Goal: Task Accomplishment & Management: Manage account settings

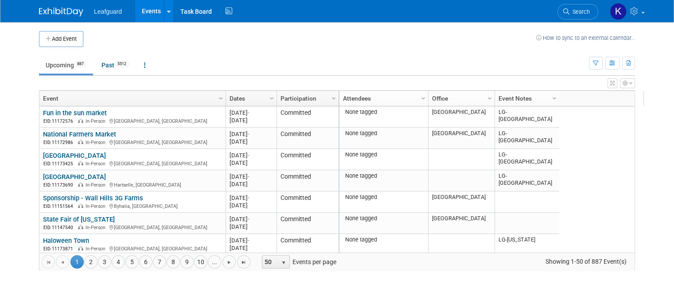
click at [558, 100] on div at bounding box center [560, 98] width 4 height 15
click at [551, 95] on span "Column Settings" at bounding box center [554, 98] width 7 height 7
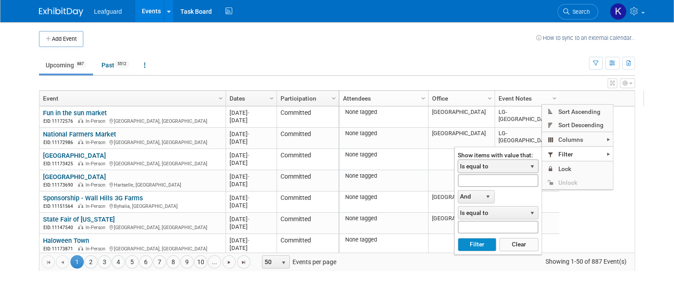
click at [504, 166] on span "Is equal to" at bounding box center [492, 166] width 68 height 12
click at [500, 180] on input "text" at bounding box center [498, 180] width 81 height 13
click at [458, 238] on button "Filter" at bounding box center [477, 244] width 39 height 13
type input "[PERSON_NAME]"
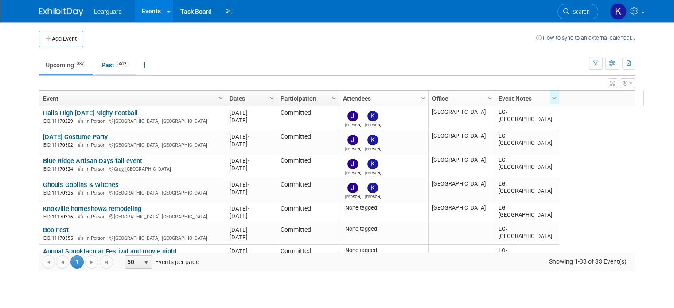
click at [101, 64] on link "Past 5512" at bounding box center [115, 65] width 41 height 17
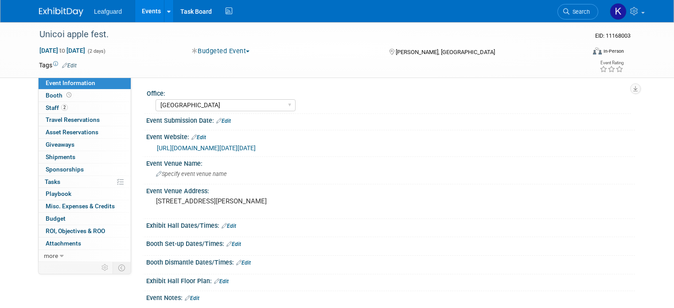
select select "[GEOGRAPHIC_DATA]"
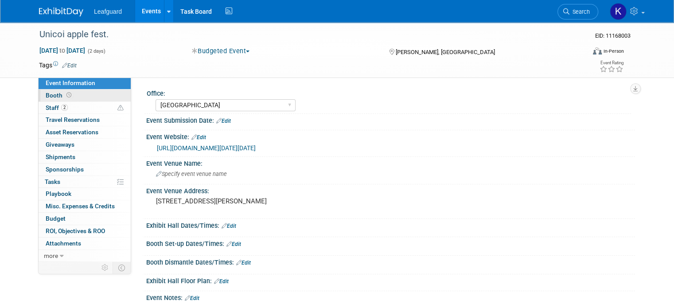
click at [80, 95] on link "Booth" at bounding box center [85, 96] width 92 height 12
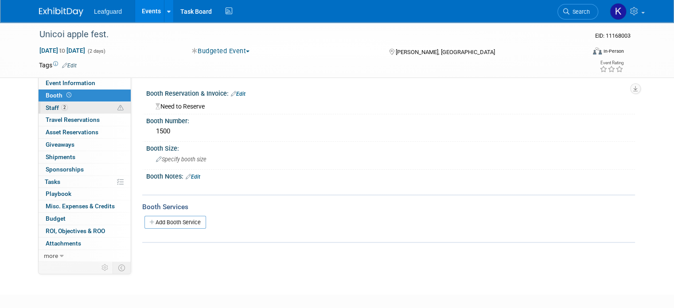
click at [83, 106] on link "2 Staff 2" at bounding box center [85, 108] width 92 height 12
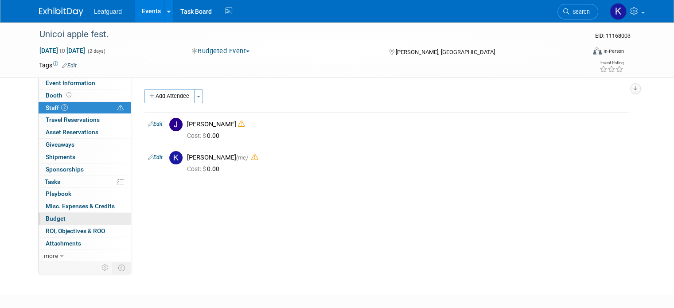
click at [67, 217] on link "Budget" at bounding box center [85, 219] width 92 height 12
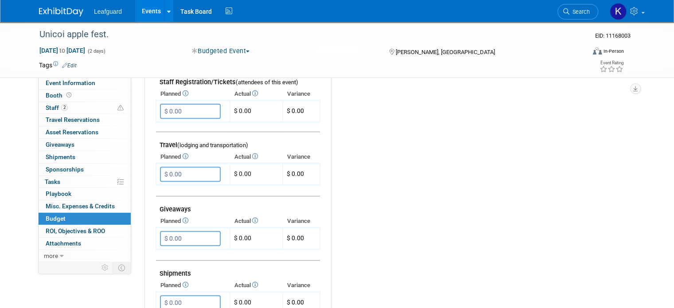
scroll to position [307, 0]
click at [204, 169] on input "$ 0.00" at bounding box center [190, 173] width 61 height 15
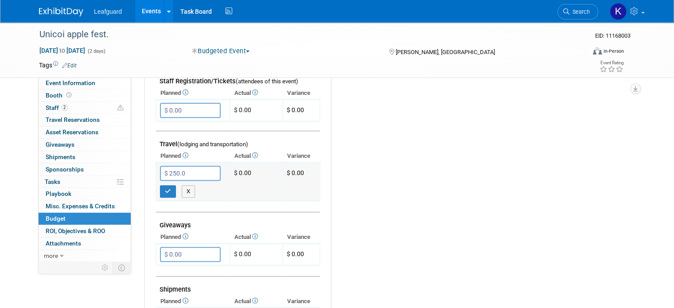
type input "$ 250.00"
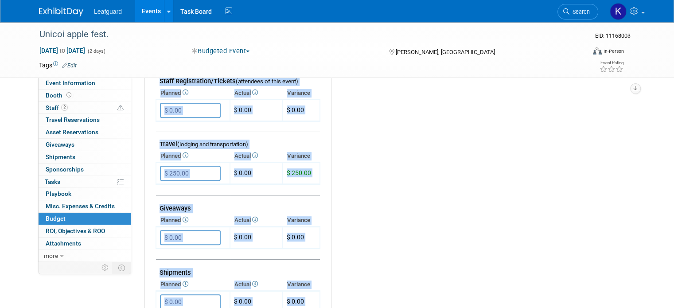
drag, startPoint x: 679, startPoint y: 152, endPoint x: 677, endPoint y: 116, distance: 36.0
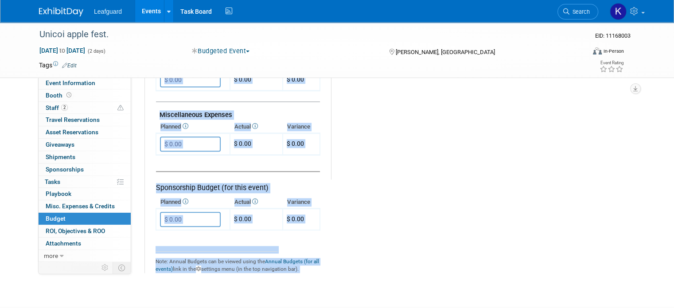
scroll to position [530, 0]
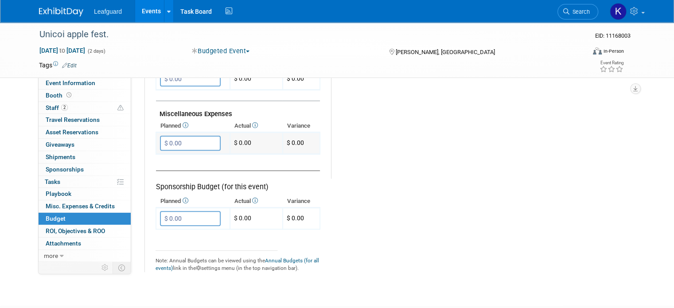
click at [171, 141] on input "$ 0.00" at bounding box center [190, 143] width 61 height 15
click at [196, 138] on input "$ 250.00" at bounding box center [190, 143] width 61 height 15
click at [196, 138] on input "$ 27,500.00" at bounding box center [190, 143] width 61 height 15
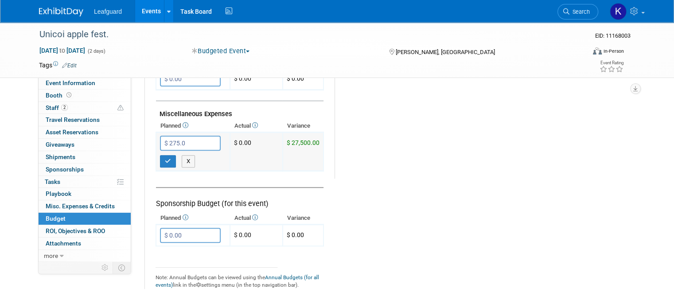
type input "$ 275.00"
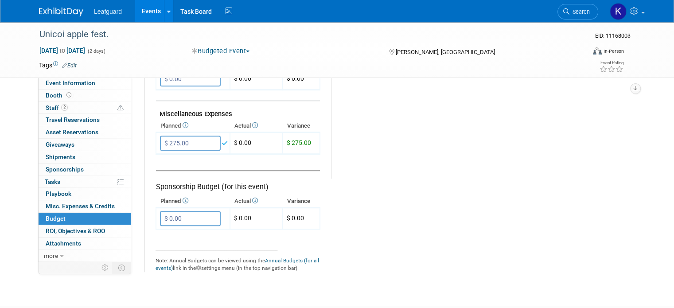
click at [73, 215] on link "Budget" at bounding box center [85, 219] width 92 height 12
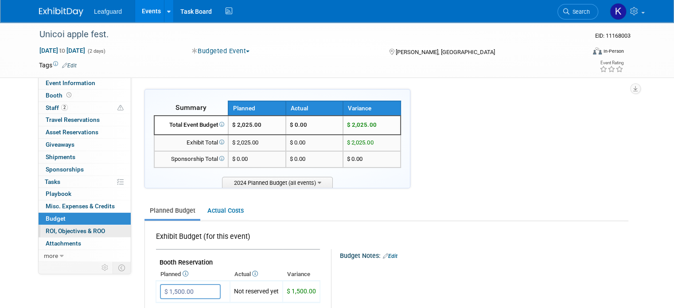
click at [89, 231] on span "ROI, Objectives & ROO 0" at bounding box center [75, 230] width 59 height 7
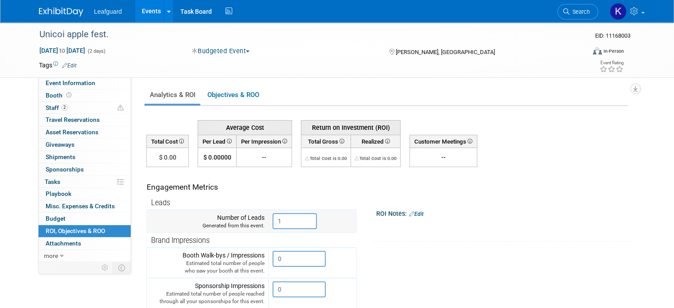
click at [286, 219] on input "1" at bounding box center [295, 221] width 44 height 16
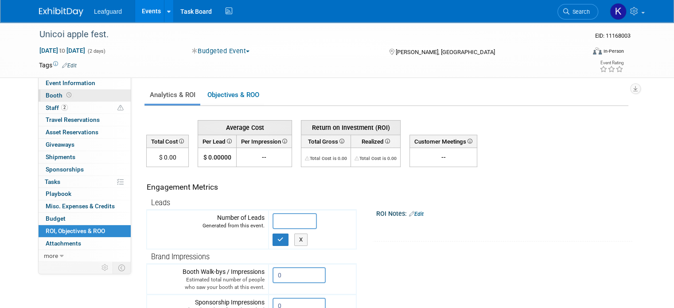
click at [82, 100] on link "Booth" at bounding box center [85, 96] width 92 height 12
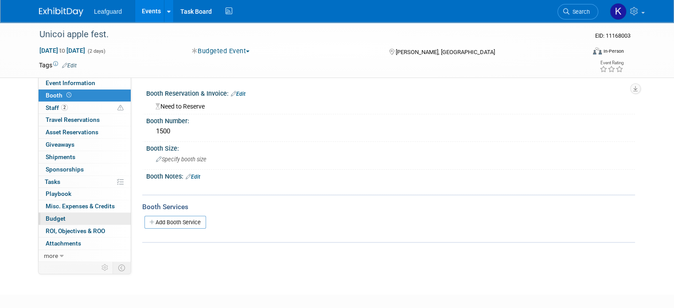
click at [66, 213] on link "Budget" at bounding box center [85, 219] width 92 height 12
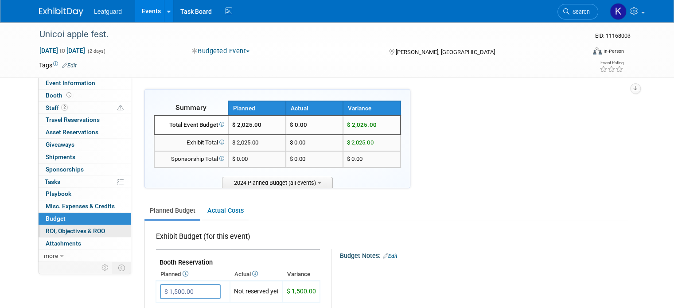
click at [76, 229] on span "ROI, Objectives & ROO 0" at bounding box center [75, 230] width 59 height 7
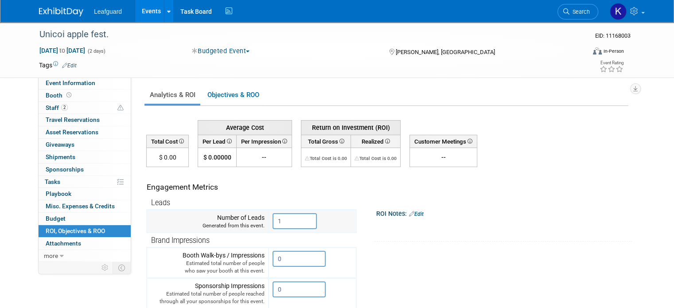
click at [284, 219] on input "1" at bounding box center [295, 221] width 44 height 16
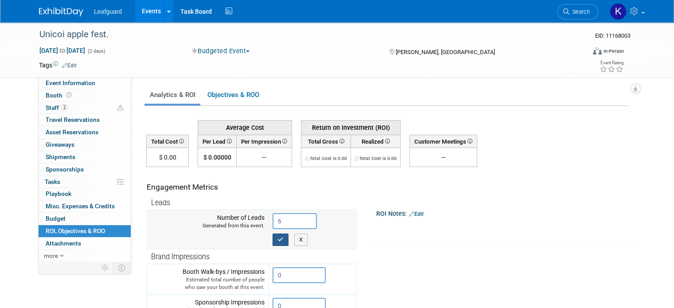
type input "6"
click at [278, 239] on icon "button" at bounding box center [281, 240] width 6 height 6
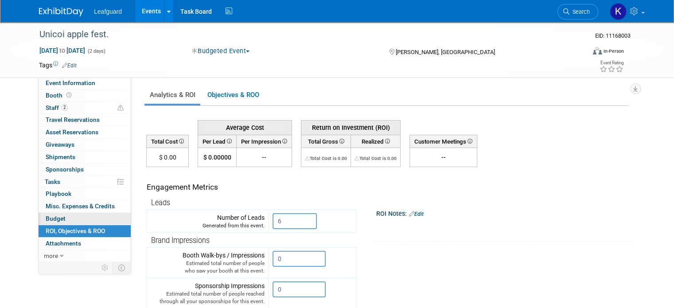
click at [92, 215] on link "Budget" at bounding box center [85, 219] width 92 height 12
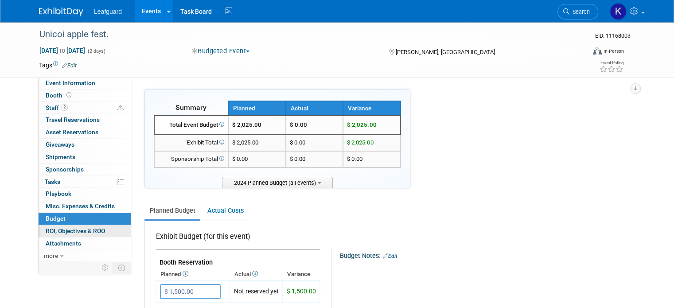
click at [87, 232] on span "ROI, Objectives & ROO 0" at bounding box center [75, 230] width 59 height 7
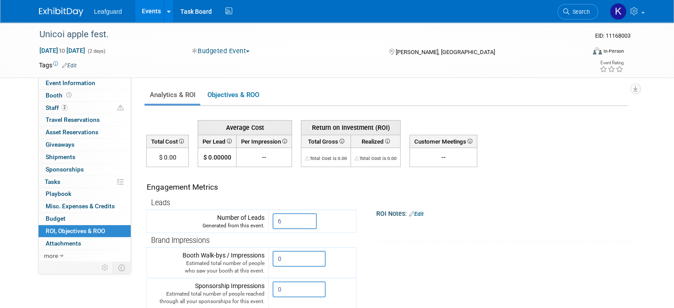
click at [149, 8] on link "Events" at bounding box center [151, 11] width 32 height 22
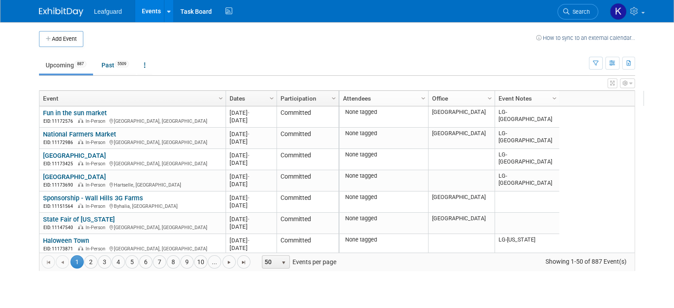
click at [539, 95] on link "Event Notes" at bounding box center [526, 98] width 55 height 15
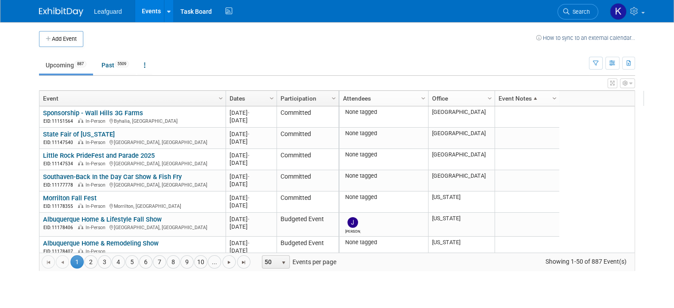
click at [551, 95] on span "Column Settings" at bounding box center [554, 98] width 7 height 7
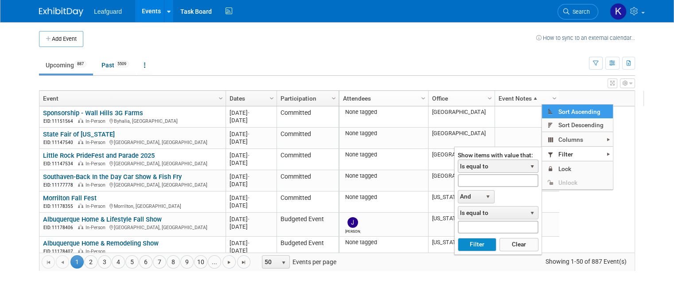
click at [492, 165] on span "Is equal to" at bounding box center [492, 166] width 68 height 12
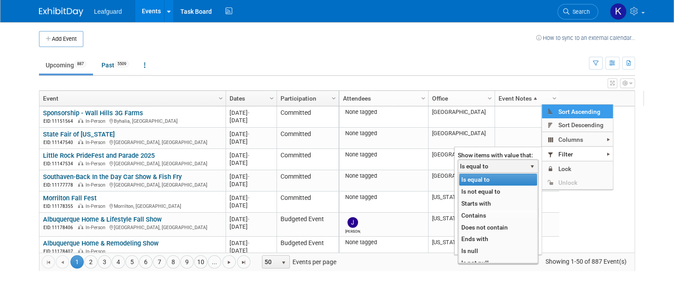
click at [474, 214] on li "Contains" at bounding box center [498, 216] width 78 height 12
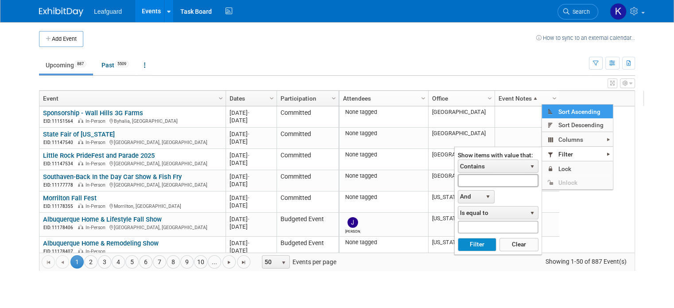
click at [484, 177] on input "text" at bounding box center [498, 180] width 81 height 13
type input "k"
click at [458, 238] on button "Filter" at bounding box center [477, 244] width 39 height 13
type input "nash"
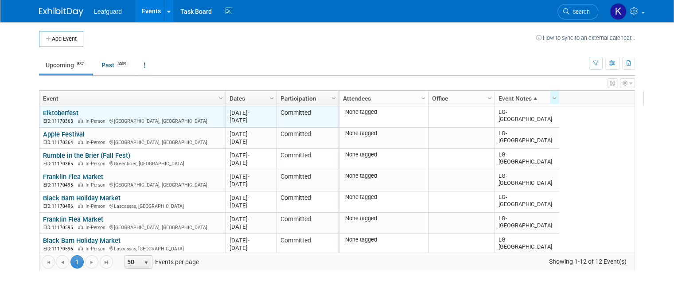
click at [53, 112] on link "Elktoberfest" at bounding box center [60, 113] width 35 height 8
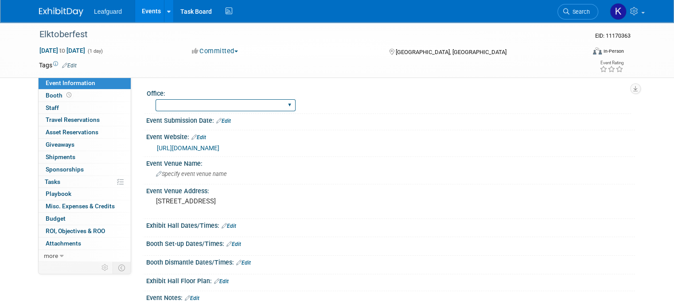
click at [183, 107] on select "[GEOGRAPHIC_DATA] [US_STATE] [GEOGRAPHIC_DATA] [GEOGRAPHIC_DATA] [GEOGRAPHIC_DA…" at bounding box center [226, 105] width 140 height 12
select select "[GEOGRAPHIC_DATA]"
click at [156, 99] on select "[GEOGRAPHIC_DATA] [US_STATE] [GEOGRAPHIC_DATA] [GEOGRAPHIC_DATA] [GEOGRAPHIC_DA…" at bounding box center [226, 105] width 140 height 12
click at [95, 91] on link "Booth" at bounding box center [85, 96] width 92 height 12
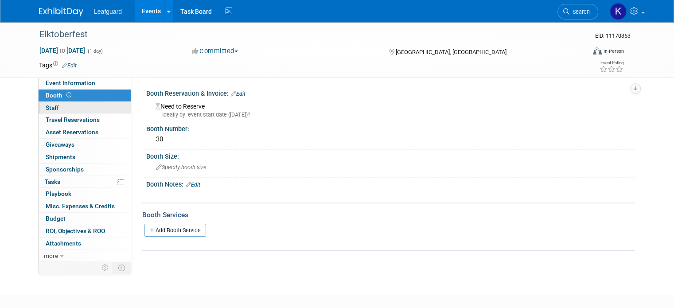
click at [90, 110] on link "0 Staff 0" at bounding box center [85, 108] width 92 height 12
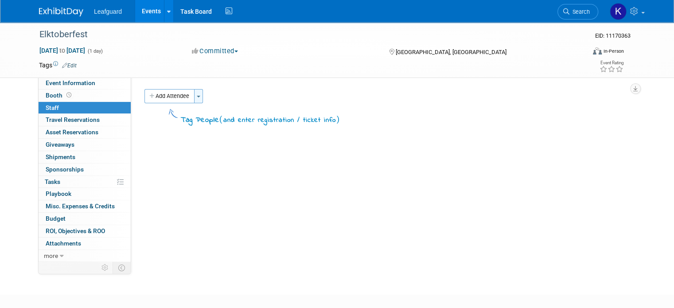
click at [194, 94] on button "Toggle Dropdown" at bounding box center [198, 96] width 9 height 14
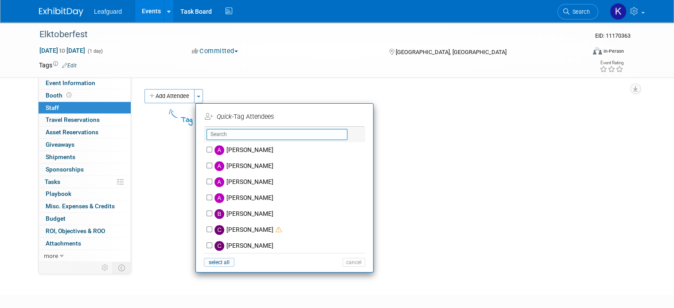
click at [223, 134] on input "text" at bounding box center [277, 134] width 141 height 11
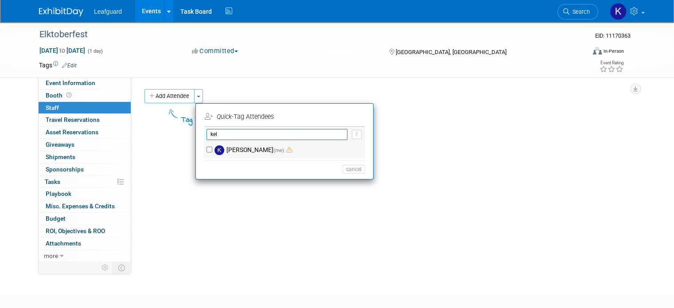
type input "kel"
click at [207, 149] on input "kelley schwarz (me)" at bounding box center [210, 150] width 6 height 6
checkbox input "true"
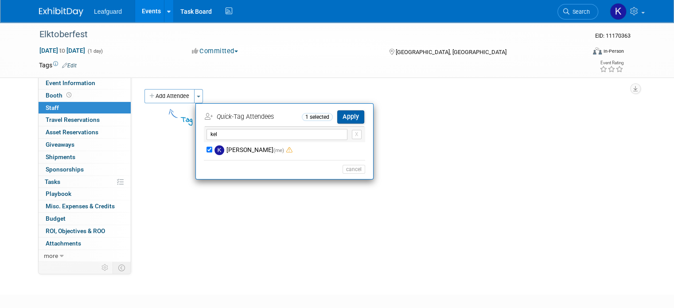
click at [349, 113] on button "Apply" at bounding box center [350, 116] width 27 height 13
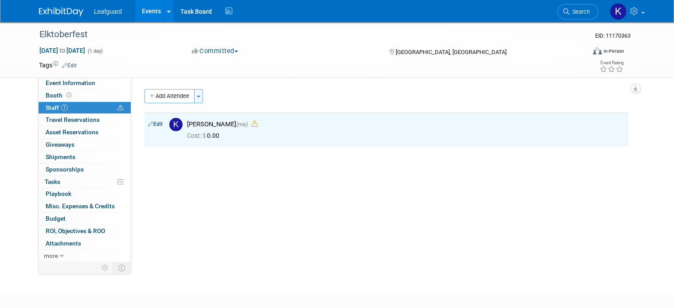
click at [194, 94] on button "Toggle Dropdown" at bounding box center [198, 96] width 9 height 14
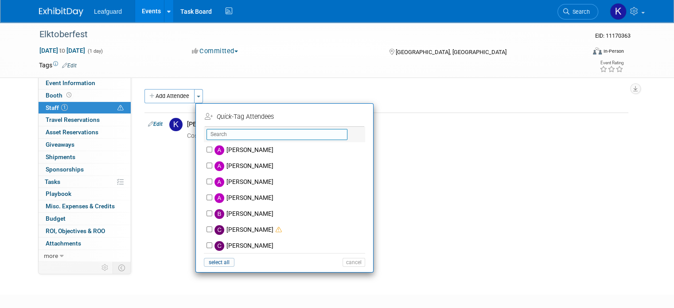
click at [222, 133] on input "text" at bounding box center [277, 134] width 141 height 11
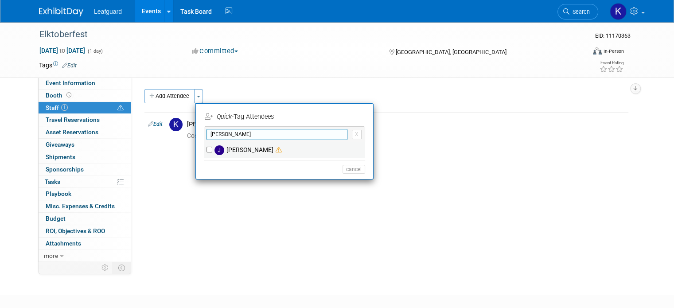
type input "josh"
click at [207, 149] on input "Josh Smith" at bounding box center [210, 150] width 6 height 6
checkbox input "true"
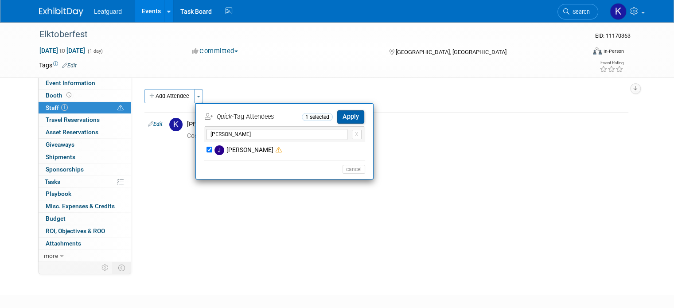
click at [337, 112] on button "Apply" at bounding box center [350, 116] width 27 height 13
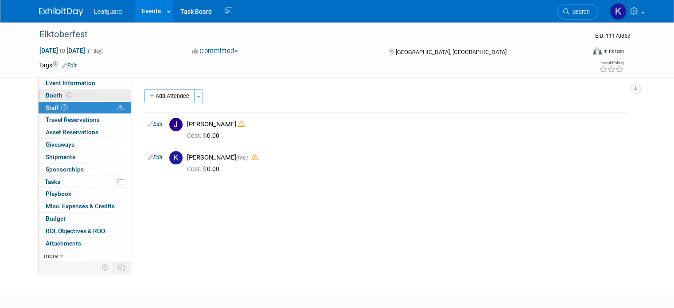
click at [67, 98] on link "Booth" at bounding box center [85, 96] width 92 height 12
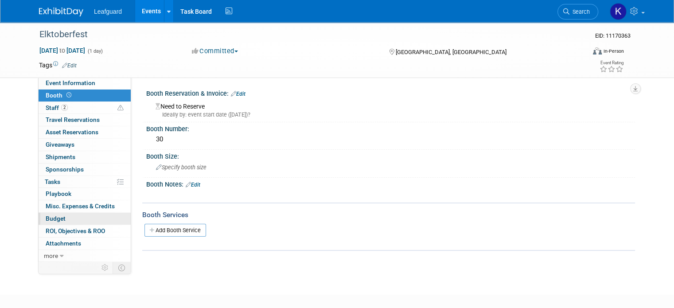
click at [48, 219] on span "Budget" at bounding box center [56, 218] width 20 height 7
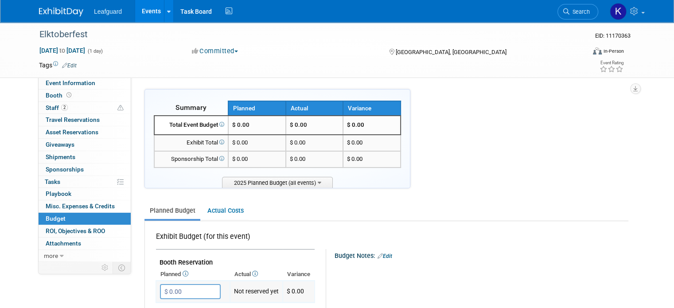
click at [196, 292] on input "$ 0.00" at bounding box center [190, 291] width 61 height 15
type input "$ 30.00"
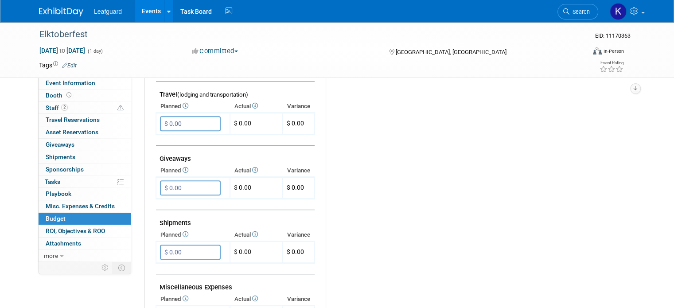
scroll to position [358, 0]
click at [186, 124] on input "$ 0.00" at bounding box center [190, 122] width 61 height 15
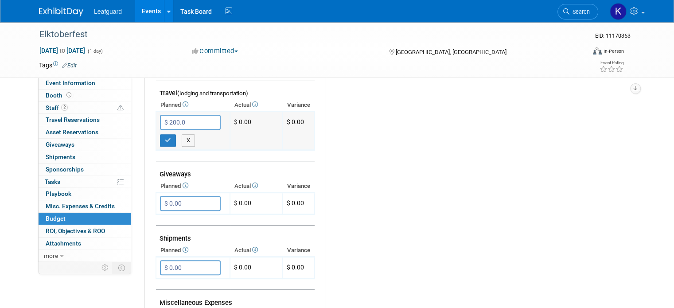
type input "$ 200.00"
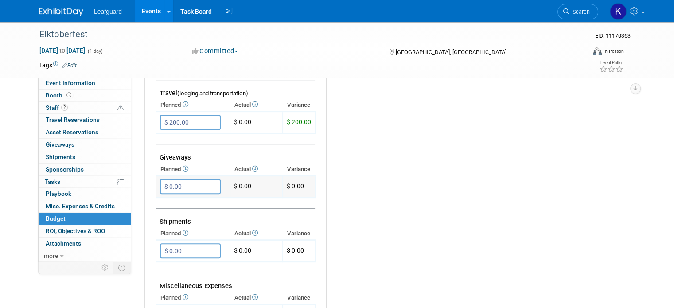
click at [196, 180] on input "$ 0.00" at bounding box center [190, 186] width 61 height 15
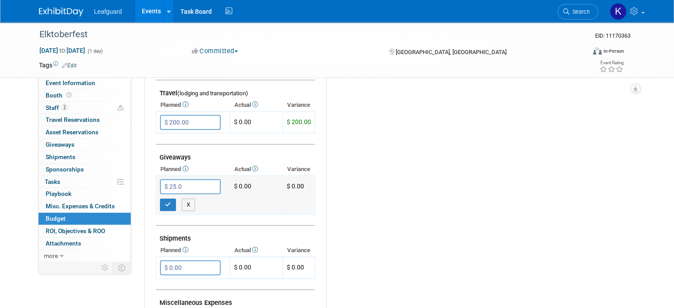
type input "$ 25.00"
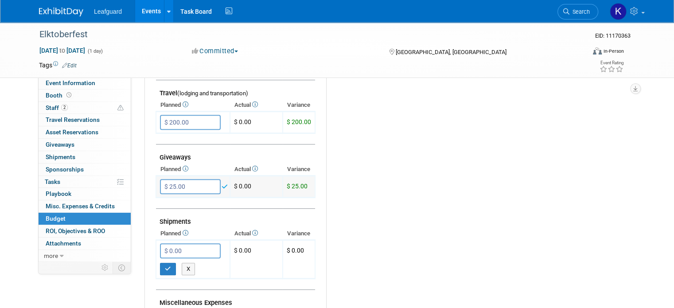
scroll to position [529, 0]
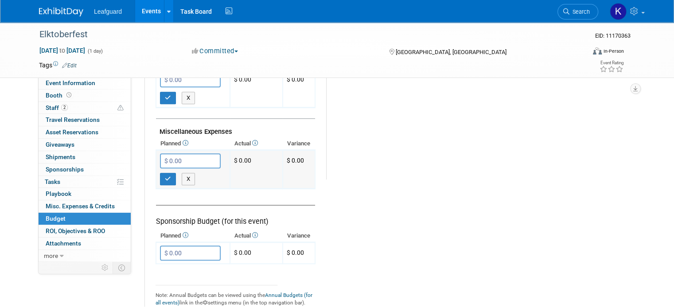
click at [195, 153] on input "$ 0.00" at bounding box center [190, 160] width 61 height 15
type input "$ 275.00"
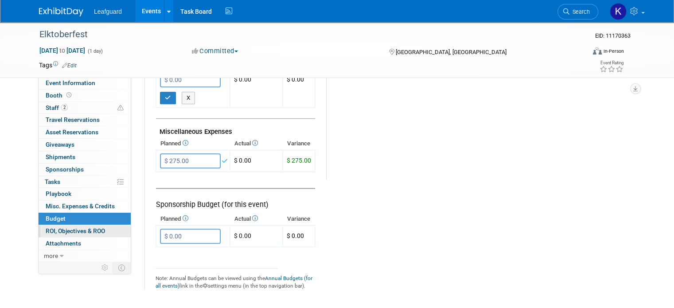
click at [88, 232] on span "ROI, Objectives & ROO 0" at bounding box center [75, 230] width 59 height 7
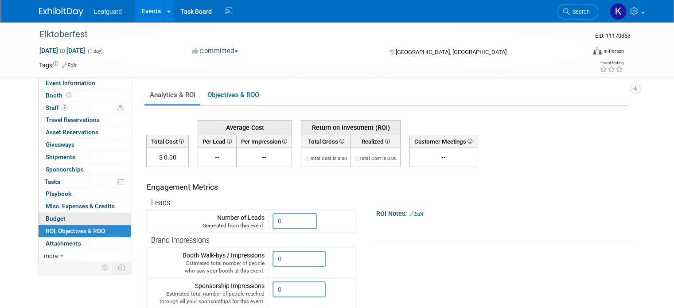
click at [86, 220] on link "Budget" at bounding box center [85, 219] width 92 height 12
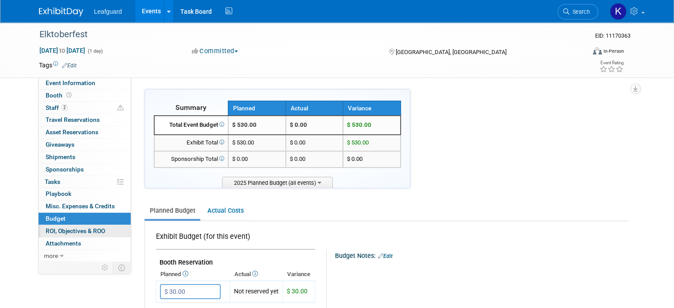
click at [115, 227] on link "0 ROI, Objectives & ROO 0" at bounding box center [85, 231] width 92 height 12
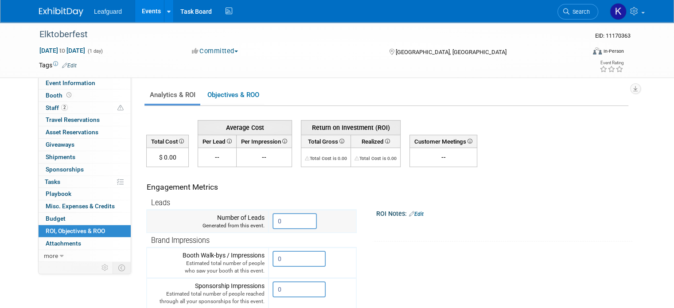
click at [287, 219] on input "0" at bounding box center [295, 221] width 44 height 16
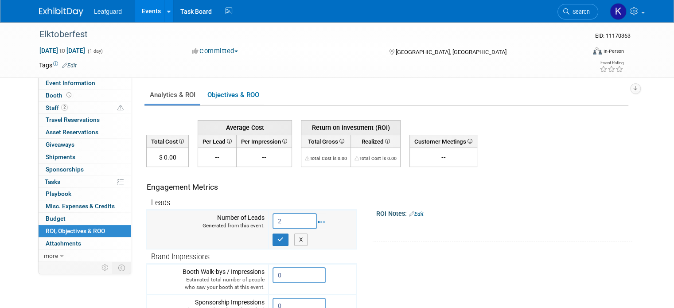
type input "2"
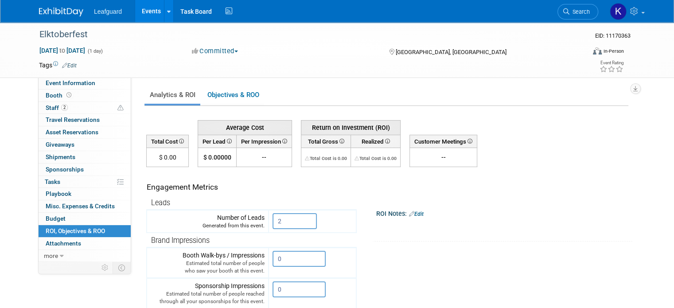
click at [149, 8] on link "Events" at bounding box center [151, 11] width 32 height 22
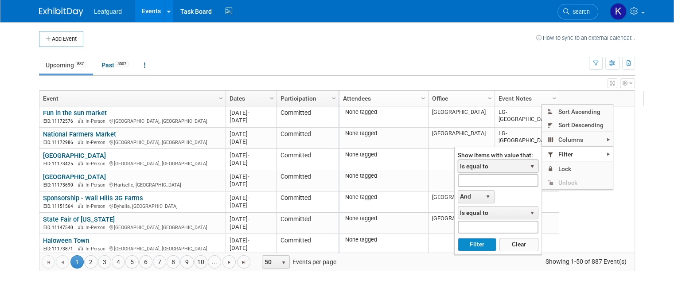
click at [492, 165] on span "Is equal to" at bounding box center [492, 166] width 68 height 12
click at [485, 182] on input "text" at bounding box center [498, 180] width 81 height 13
click at [458, 238] on button "Filter" at bounding box center [477, 244] width 39 height 13
type input "[PERSON_NAME]"
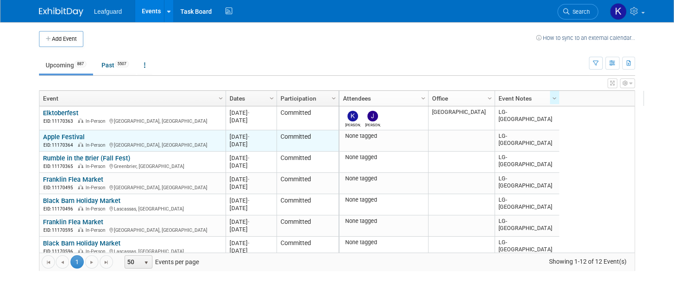
click at [68, 135] on link "Apple Festival" at bounding box center [64, 137] width 42 height 8
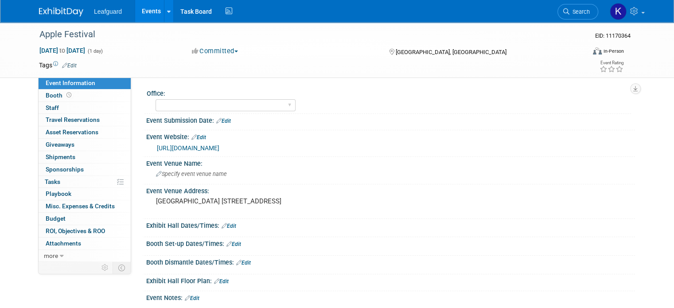
click at [213, 47] on button "Committed" at bounding box center [215, 51] width 53 height 9
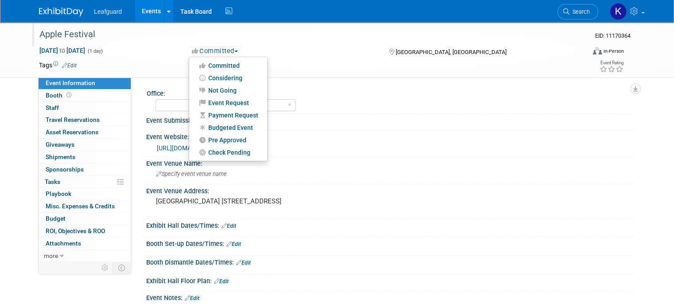
click at [278, 35] on div "Apple Festival" at bounding box center [305, 35] width 538 height 16
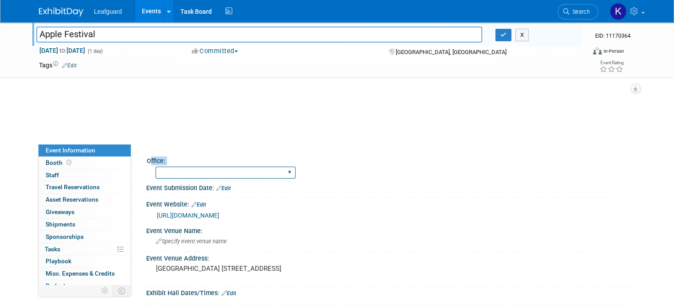
drag, startPoint x: 172, startPoint y: 97, endPoint x: 201, endPoint y: 173, distance: 81.4
click at [201, 173] on select "[GEOGRAPHIC_DATA] [US_STATE] [GEOGRAPHIC_DATA] [GEOGRAPHIC_DATA] [GEOGRAPHIC_DA…" at bounding box center [226, 173] width 140 height 12
select select "[GEOGRAPHIC_DATA]"
drag, startPoint x: 201, startPoint y: 173, endPoint x: 183, endPoint y: 181, distance: 19.3
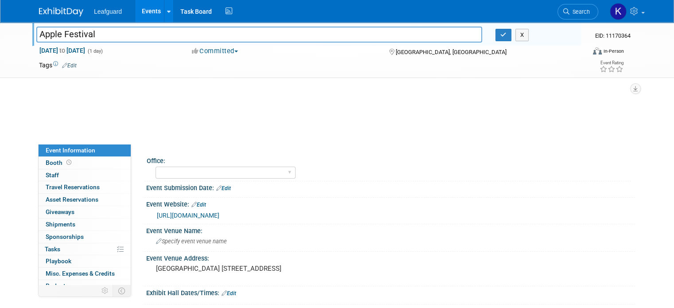
click at [77, 172] on link "0 Staff 0" at bounding box center [85, 175] width 92 height 12
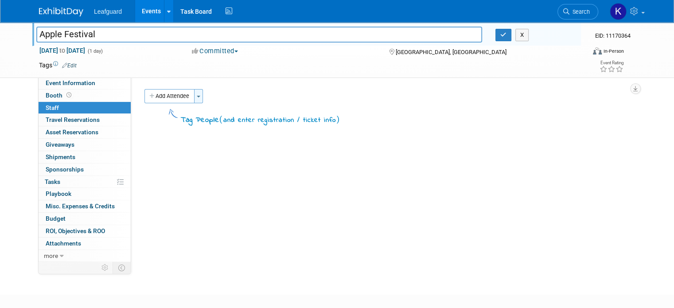
click at [195, 95] on button "Toggle Dropdown" at bounding box center [198, 96] width 9 height 14
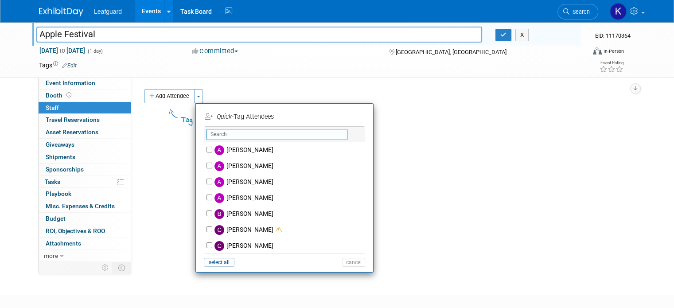
click at [231, 131] on input "text" at bounding box center [277, 134] width 141 height 11
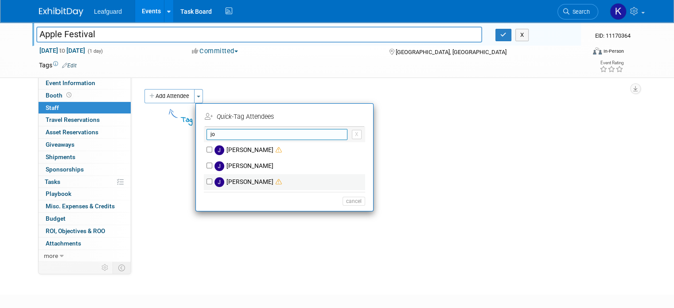
type input "jo"
click at [207, 179] on input "Josh Smith" at bounding box center [210, 182] width 6 height 6
checkbox input "true"
click at [239, 134] on input "jo" at bounding box center [277, 134] width 141 height 11
type input "j"
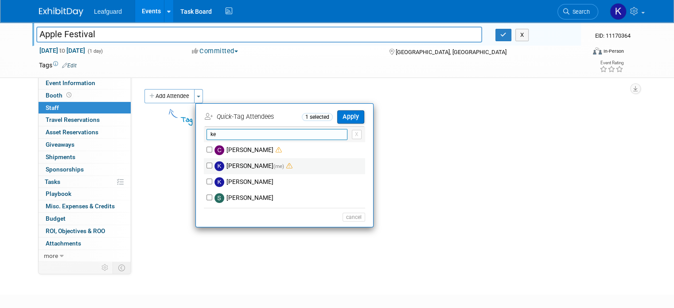
type input "ke"
click at [207, 164] on input "kelley schwarz (me)" at bounding box center [210, 166] width 6 height 6
checkbox input "true"
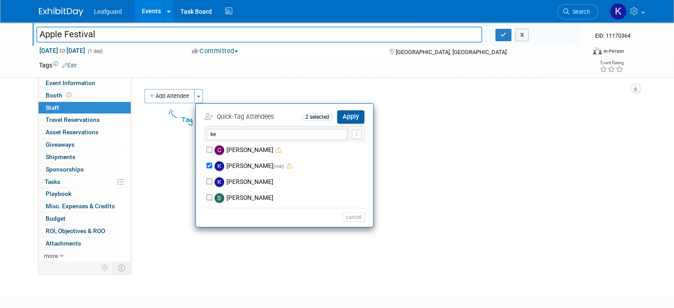
click at [344, 114] on button "Apply" at bounding box center [350, 116] width 27 height 13
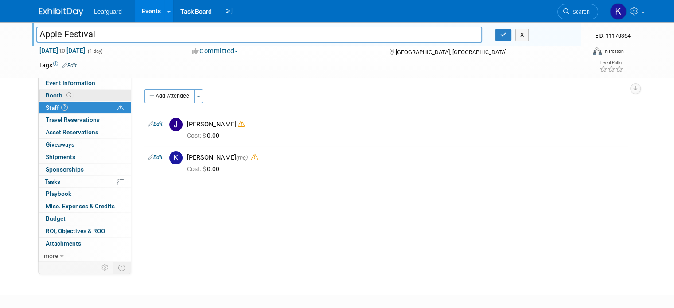
click at [76, 92] on link "Booth" at bounding box center [85, 96] width 92 height 12
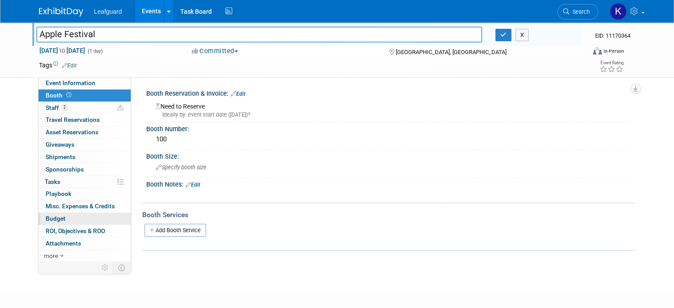
click at [82, 218] on link "Budget" at bounding box center [85, 219] width 92 height 12
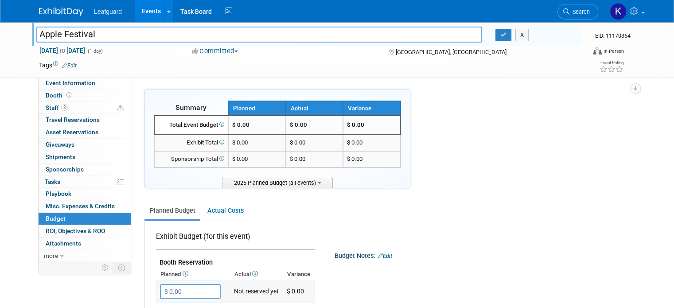
click at [165, 294] on input "$ 0.00" at bounding box center [190, 291] width 61 height 15
type input "$ 100.00"
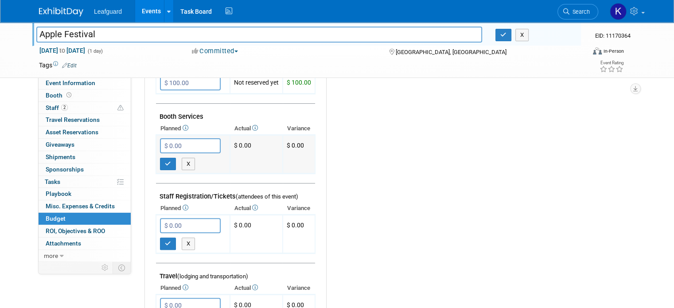
scroll to position [373, 0]
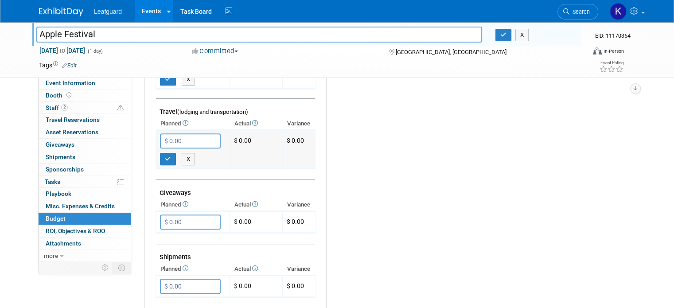
click at [178, 136] on input "$ 0.00" at bounding box center [190, 140] width 61 height 15
type input "$ 200.00"
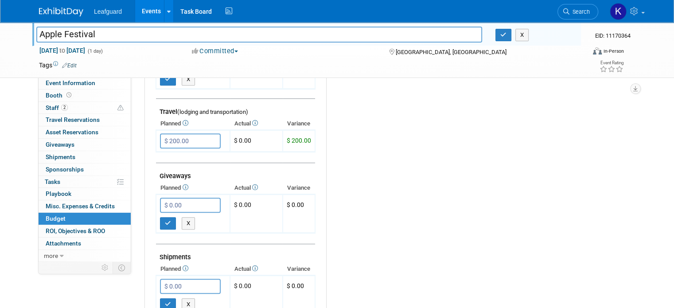
scroll to position [579, 0]
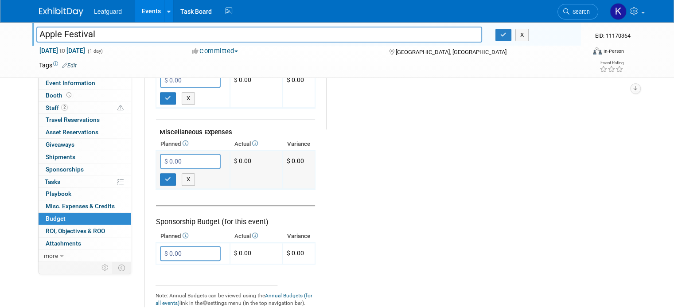
click at [187, 160] on input "$ 0.00" at bounding box center [190, 161] width 61 height 15
type input "$ 150.00"
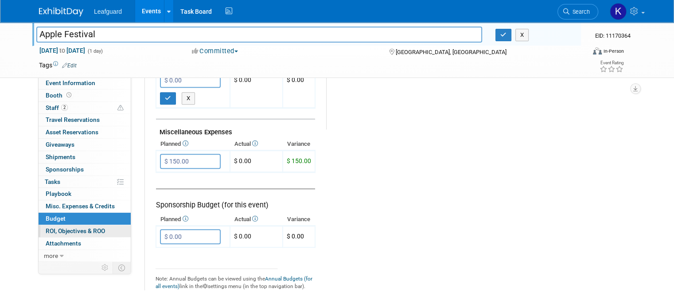
click at [98, 233] on span "ROI, Objectives & ROO 0" at bounding box center [75, 230] width 59 height 7
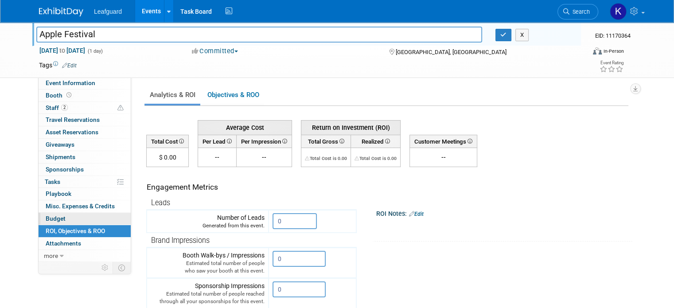
click at [116, 214] on link "Budget" at bounding box center [85, 219] width 92 height 12
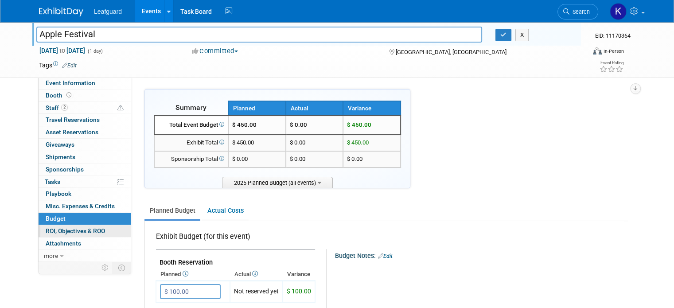
click at [115, 230] on link "0 ROI, Objectives & ROO 0" at bounding box center [85, 231] width 92 height 12
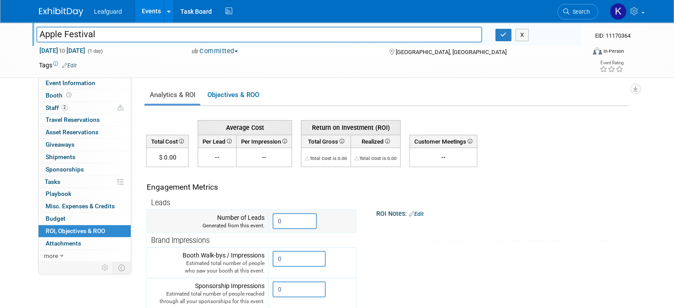
click at [286, 221] on input "0" at bounding box center [295, 221] width 44 height 16
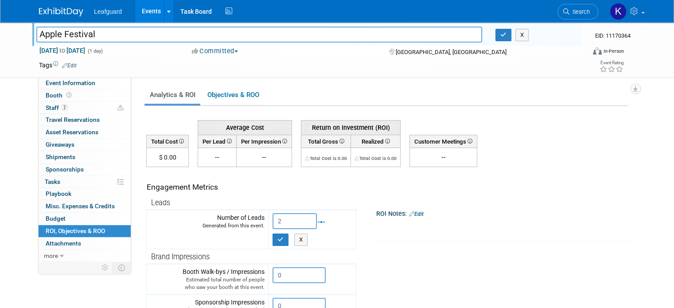
type input "2"
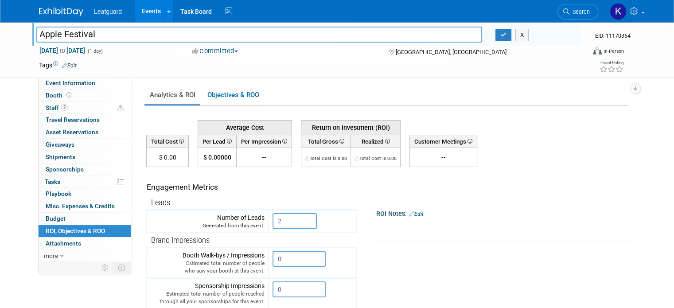
click at [149, 6] on link "Events" at bounding box center [151, 11] width 32 height 22
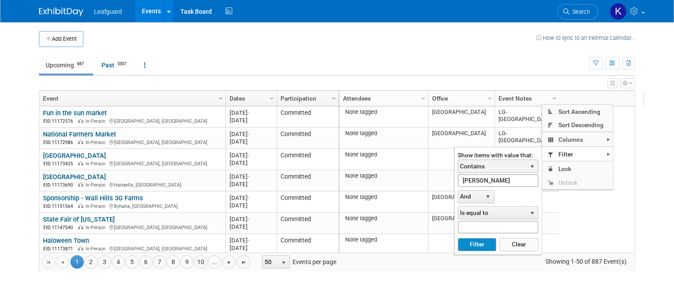
click at [458, 238] on button "Filter" at bounding box center [477, 244] width 39 height 13
type input "[PERSON_NAME]"
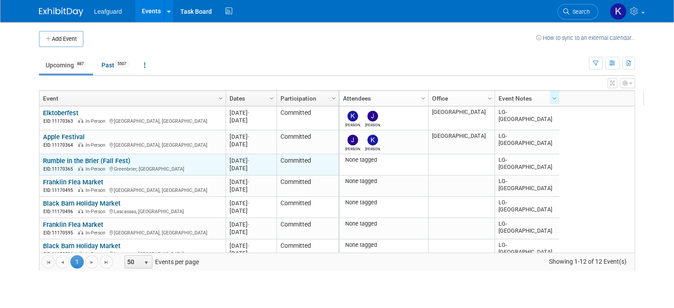
click at [90, 159] on link "Rumble in the Brier (Fall Fest)" at bounding box center [86, 161] width 87 height 8
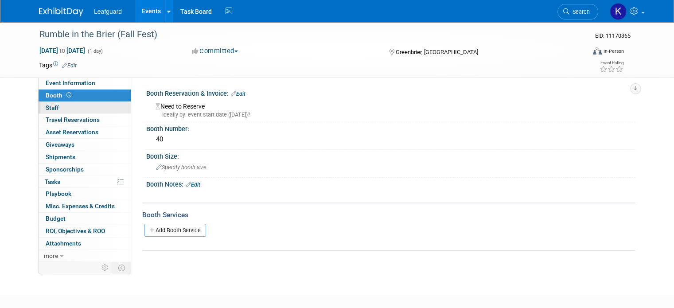
click at [90, 108] on link "0 Staff 0" at bounding box center [85, 108] width 92 height 12
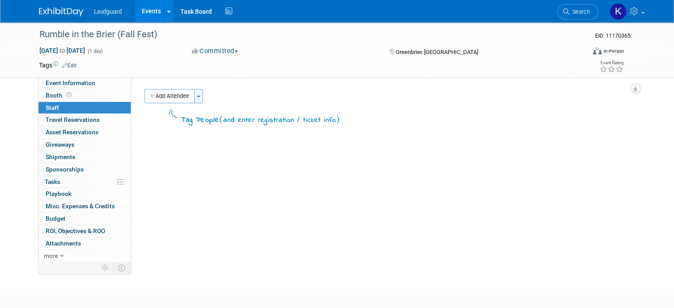
click at [197, 96] on span "button" at bounding box center [199, 97] width 4 height 2
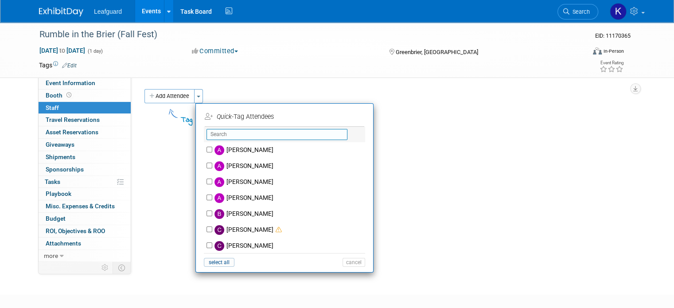
click at [233, 137] on input "text" at bounding box center [277, 134] width 141 height 11
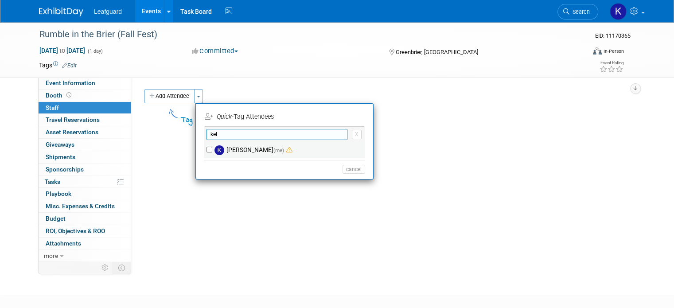
type input "kel"
click at [212, 149] on label "kelley schwarz (me)" at bounding box center [290, 150] width 156 height 16
click at [207, 149] on input "kelley schwarz (me)" at bounding box center [210, 150] width 6 height 6
checkbox input "true"
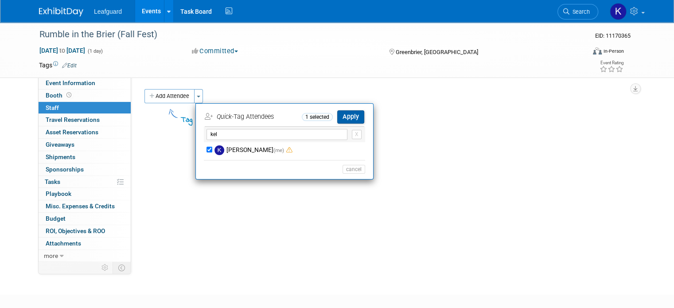
click at [340, 115] on button "Apply" at bounding box center [350, 116] width 27 height 13
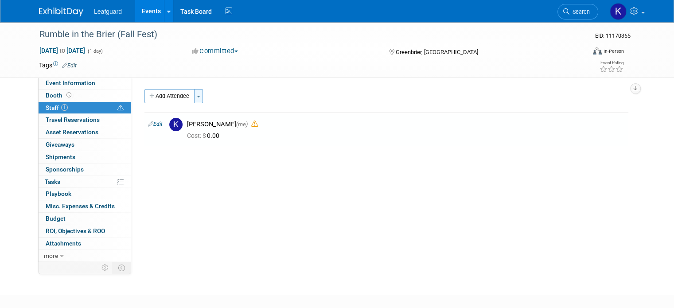
click at [194, 98] on button "Toggle Dropdown" at bounding box center [198, 96] width 9 height 14
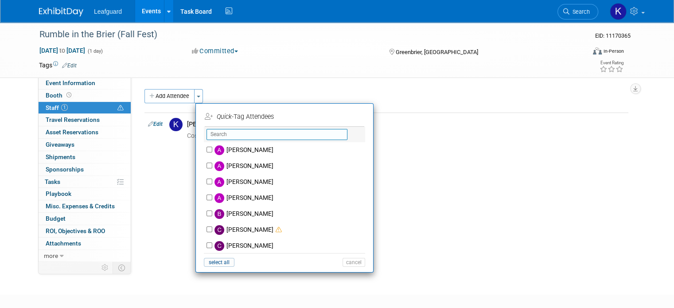
click at [218, 133] on input "text" at bounding box center [277, 134] width 141 height 11
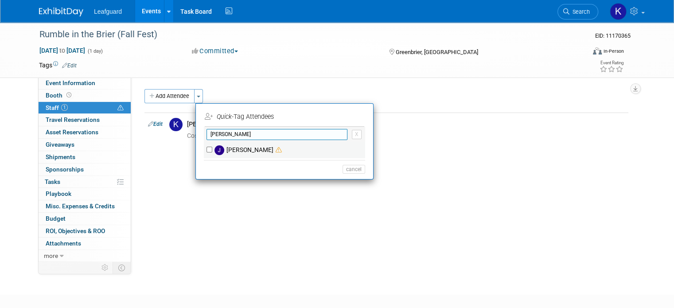
type input "josh"
click at [207, 152] on input "Josh Smith" at bounding box center [210, 150] width 6 height 6
checkbox input "true"
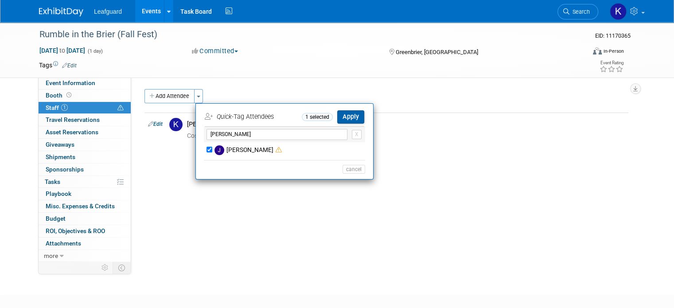
click at [340, 119] on button "Apply" at bounding box center [350, 116] width 27 height 13
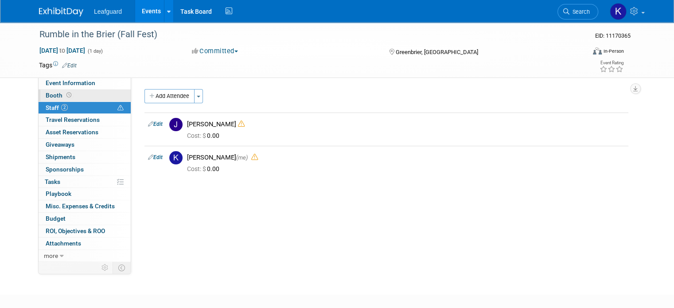
click at [96, 94] on link "Booth" at bounding box center [85, 96] width 92 height 12
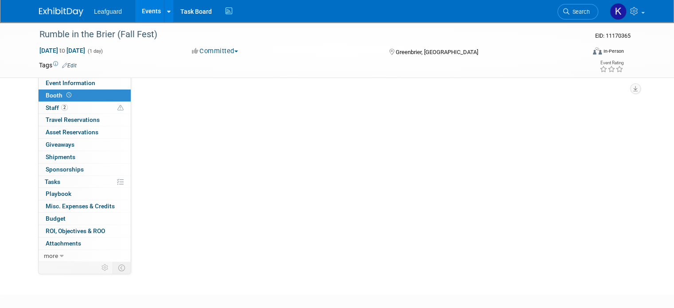
click at [96, 94] on link "Booth" at bounding box center [85, 96] width 92 height 12
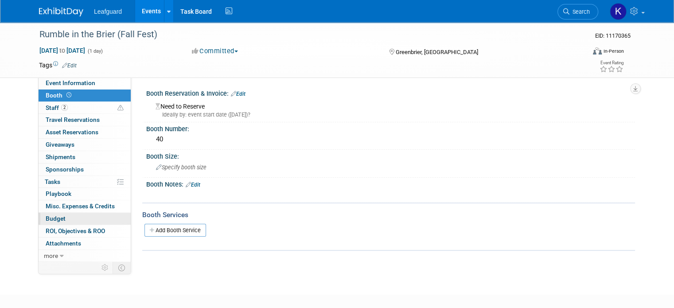
click at [94, 219] on link "Budget" at bounding box center [85, 219] width 92 height 12
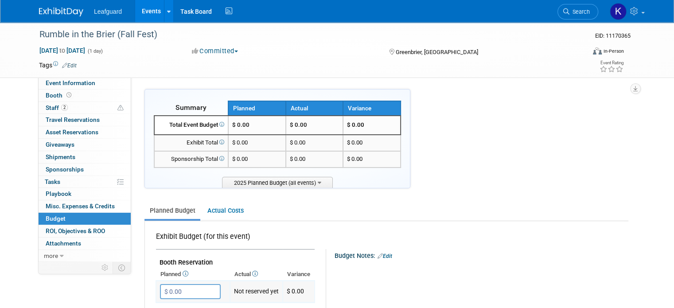
click at [199, 289] on input "$ 0.00" at bounding box center [190, 291] width 61 height 15
type input "$ 40.00"
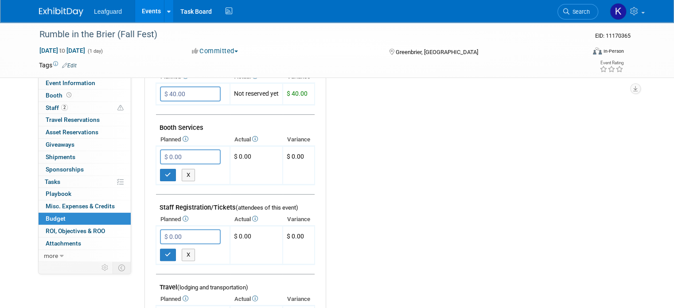
scroll to position [209, 0]
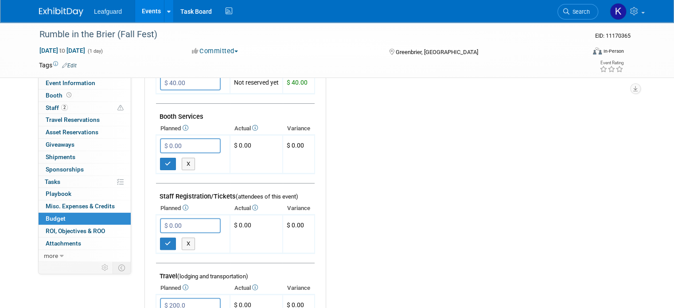
type input "$ 200.00"
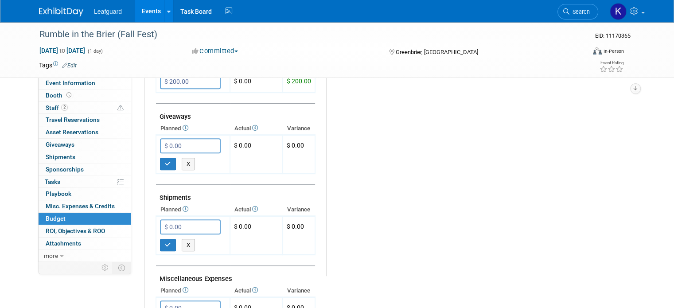
scroll to position [597, 0]
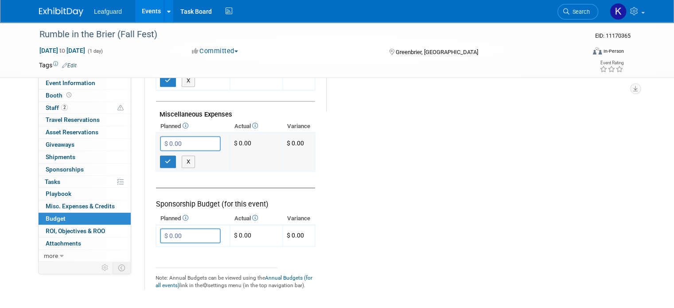
click at [185, 136] on input "$ 0.00" at bounding box center [190, 143] width 61 height 15
type input "$ 150.00"
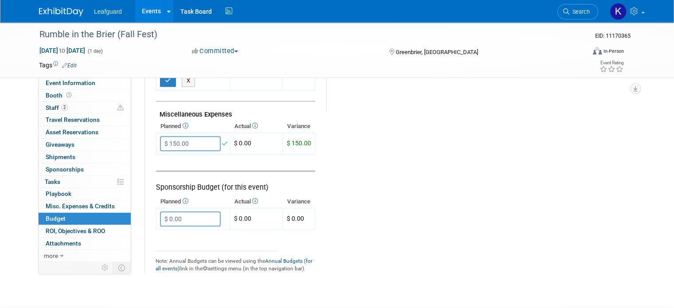
click at [105, 213] on link "Budget" at bounding box center [85, 219] width 92 height 12
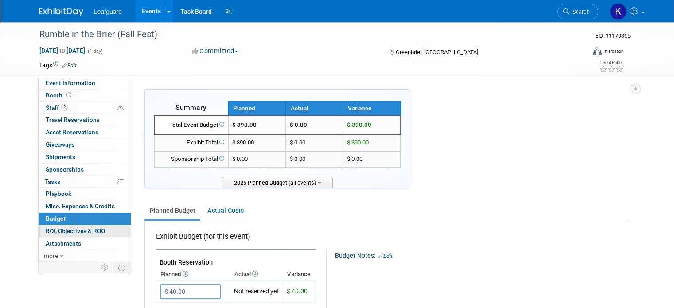
click at [101, 230] on link "0 ROI, Objectives & ROO 0" at bounding box center [85, 231] width 92 height 12
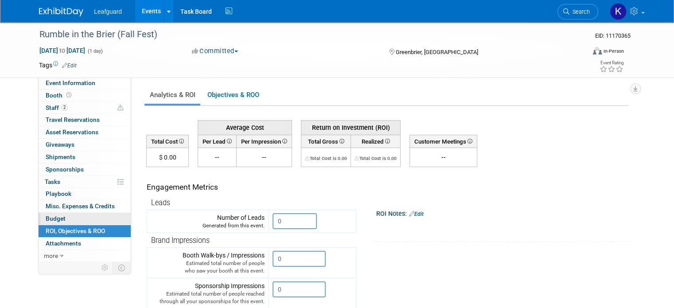
click at [101, 219] on link "Budget" at bounding box center [85, 219] width 92 height 12
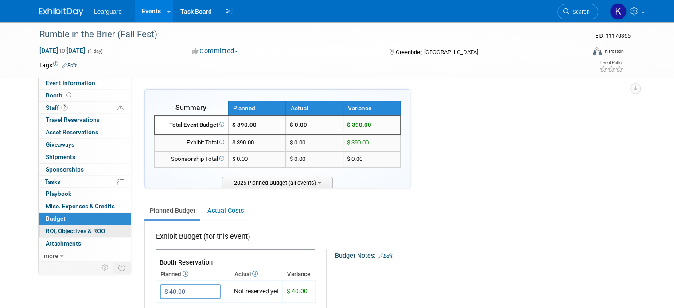
click at [110, 234] on link "0 ROI, Objectives & ROO 0" at bounding box center [85, 231] width 92 height 12
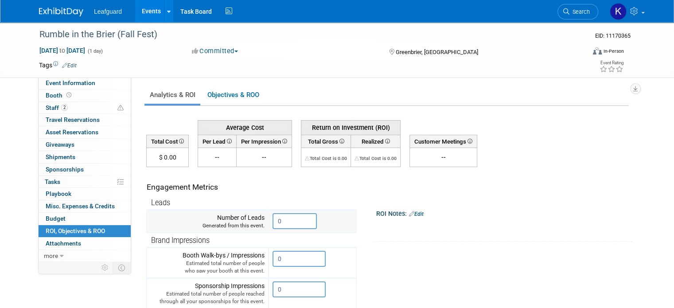
click at [296, 226] on input "0" at bounding box center [295, 221] width 44 height 16
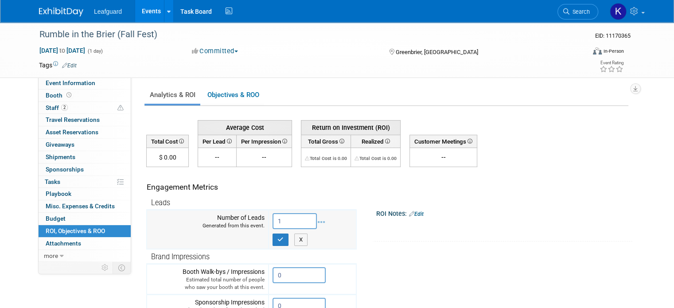
type input "1"
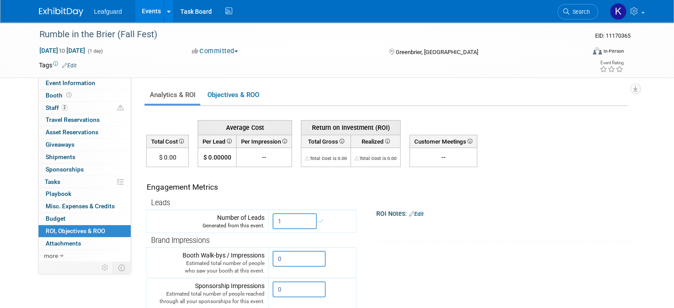
click at [145, 8] on link "Events" at bounding box center [151, 11] width 32 height 22
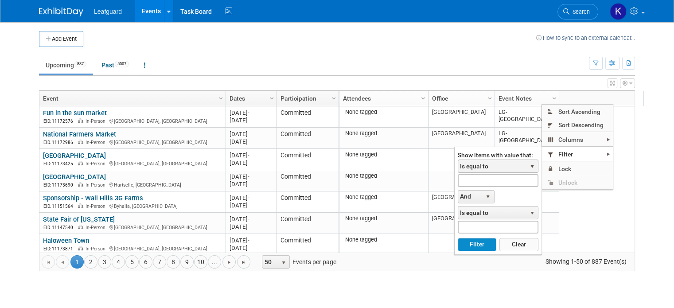
click at [481, 167] on span "Is equal to" at bounding box center [492, 166] width 68 height 12
click at [479, 178] on input "text" at bounding box center [498, 180] width 81 height 13
click at [458, 238] on button "Filter" at bounding box center [477, 244] width 39 height 13
type input "[PERSON_NAME]"
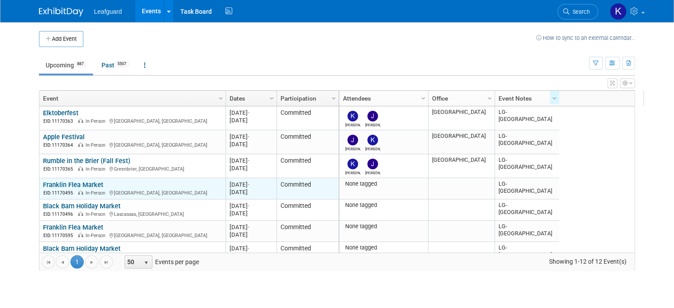
click at [49, 182] on link "Franklin Flea Market" at bounding box center [73, 185] width 60 height 8
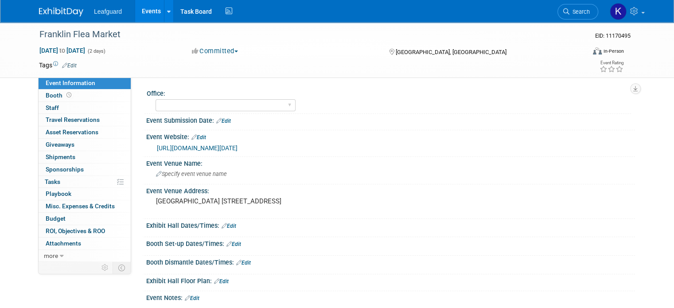
select select "[GEOGRAPHIC_DATA]"
click at [156, 99] on select "[GEOGRAPHIC_DATA] [US_STATE] [GEOGRAPHIC_DATA] [GEOGRAPHIC_DATA] [GEOGRAPHIC_DA…" at bounding box center [226, 105] width 140 height 12
click at [85, 94] on link "Booth" at bounding box center [85, 96] width 92 height 12
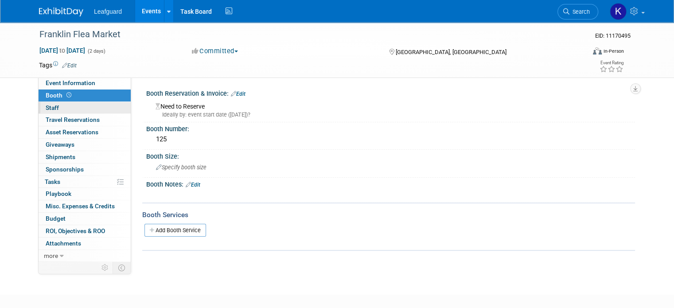
click at [68, 110] on link "0 Staff 0" at bounding box center [85, 108] width 92 height 12
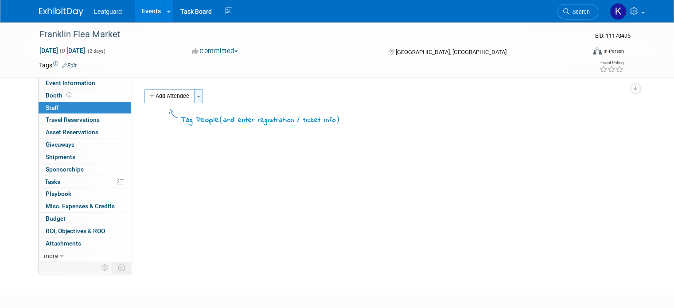
click at [194, 100] on button "Toggle Dropdown" at bounding box center [198, 96] width 9 height 14
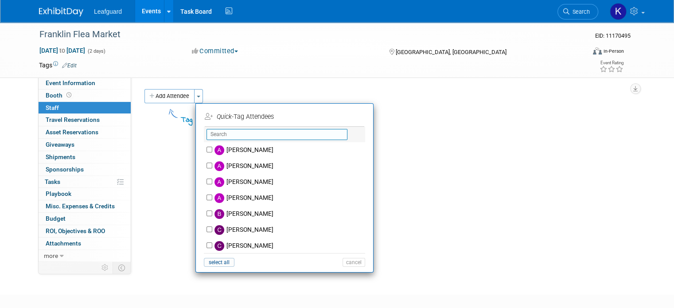
click at [212, 138] on input "text" at bounding box center [277, 134] width 141 height 11
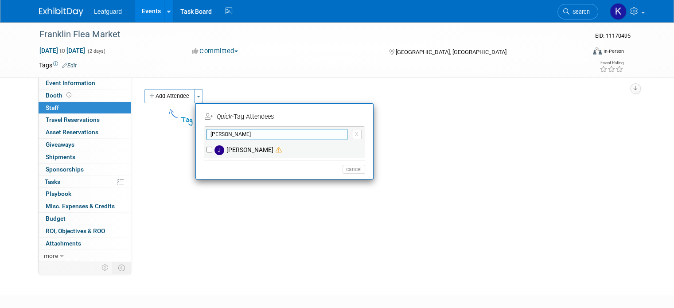
type input "[PERSON_NAME]"
click at [207, 147] on input "[PERSON_NAME]" at bounding box center [210, 150] width 6 height 6
checkbox input "true"
click at [307, 133] on input "[PERSON_NAME]" at bounding box center [277, 134] width 141 height 11
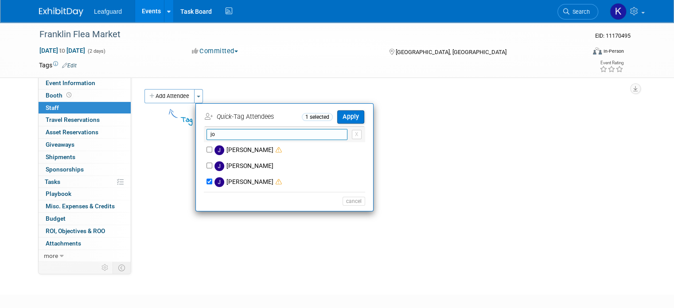
type input "j"
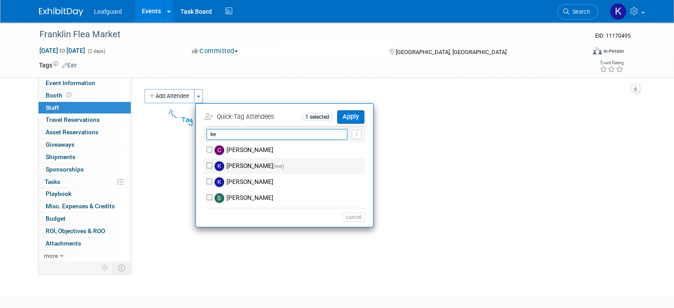
type input "ke"
click at [207, 164] on input "[PERSON_NAME] (me)" at bounding box center [210, 166] width 6 height 6
checkbox input "true"
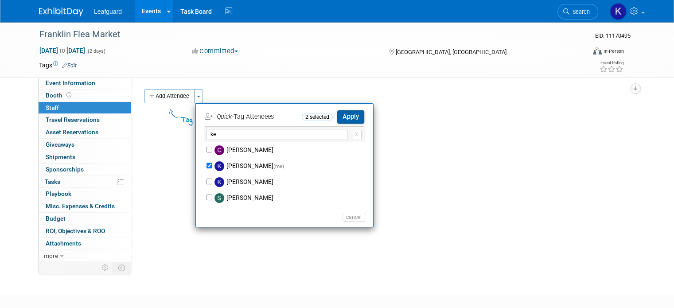
click at [352, 118] on button "Apply" at bounding box center [350, 116] width 27 height 13
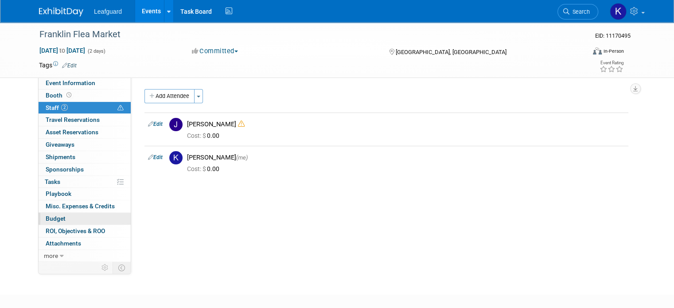
click at [84, 220] on link "Budget" at bounding box center [85, 219] width 92 height 12
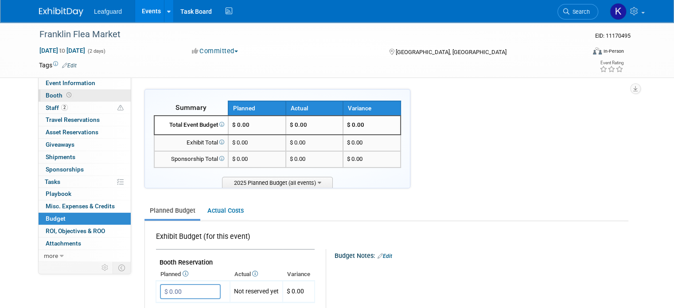
click at [94, 99] on link "Booth" at bounding box center [85, 96] width 92 height 12
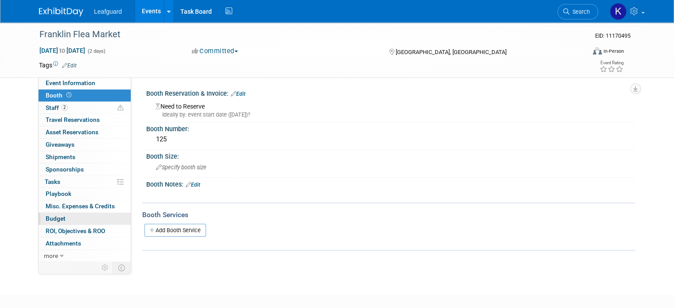
click at [70, 216] on link "Budget" at bounding box center [85, 219] width 92 height 12
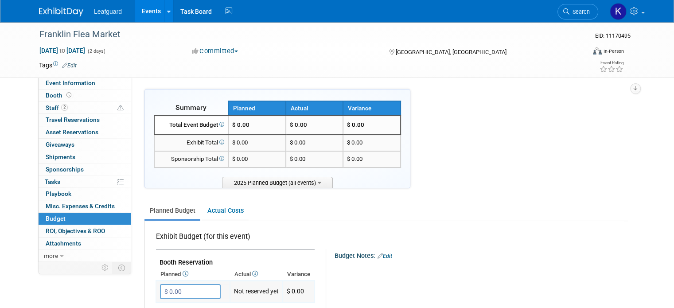
click at [194, 284] on input "$ 0.00" at bounding box center [190, 291] width 61 height 15
type input "$ 125.00"
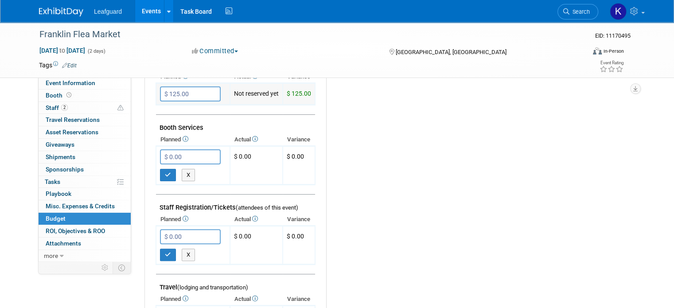
scroll to position [209, 0]
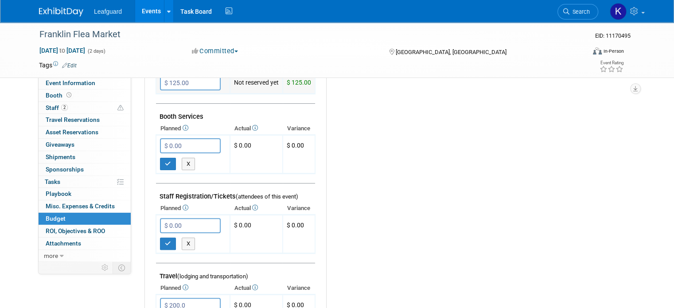
type input "$ 200.00"
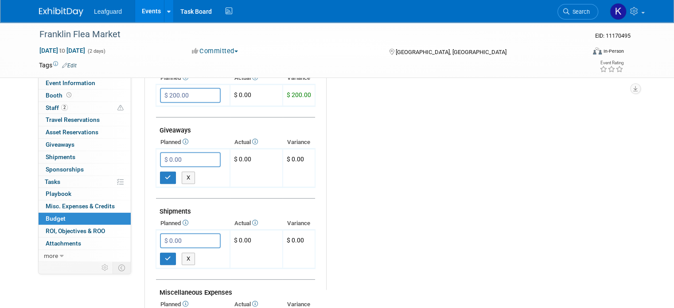
scroll to position [433, 0]
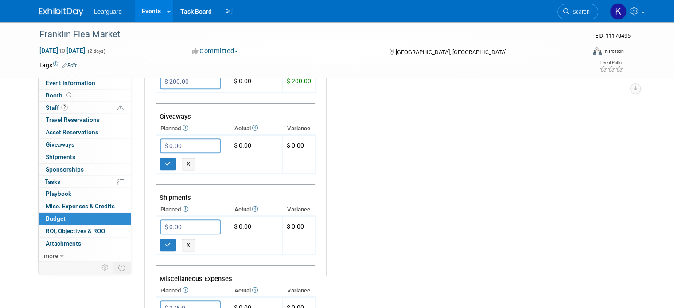
type input "$ 275.00"
click at [95, 219] on link "Budget" at bounding box center [85, 219] width 92 height 12
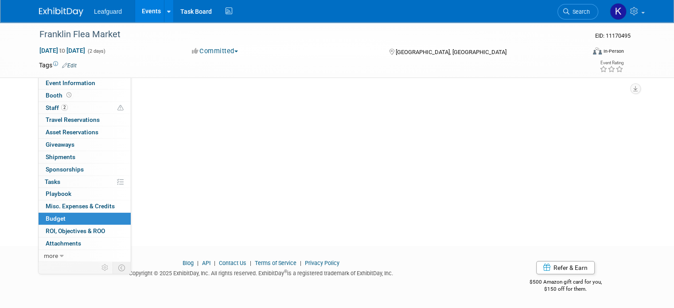
scroll to position [0, 0]
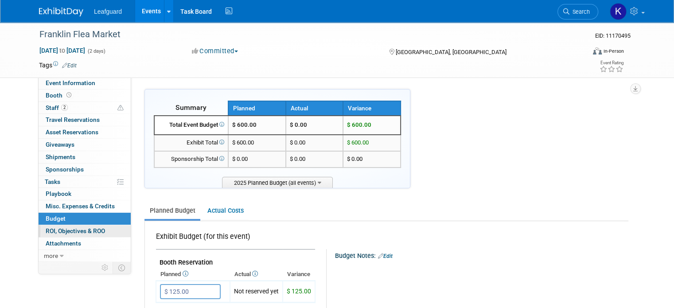
click at [93, 230] on span "ROI, Objectives & ROO 0" at bounding box center [75, 230] width 59 height 7
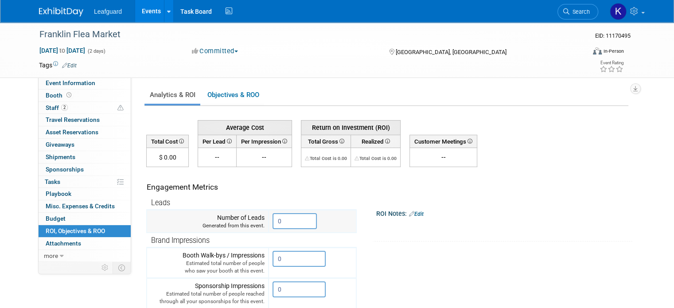
click at [287, 215] on input "0" at bounding box center [295, 221] width 44 height 16
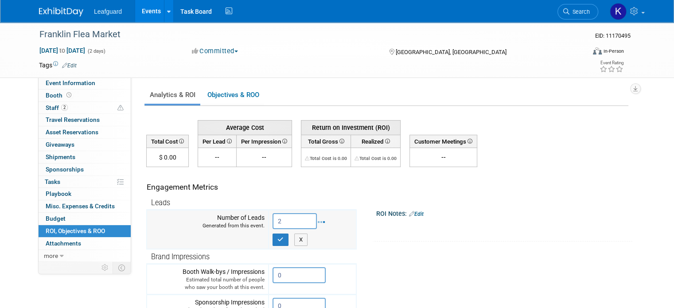
type input "2"
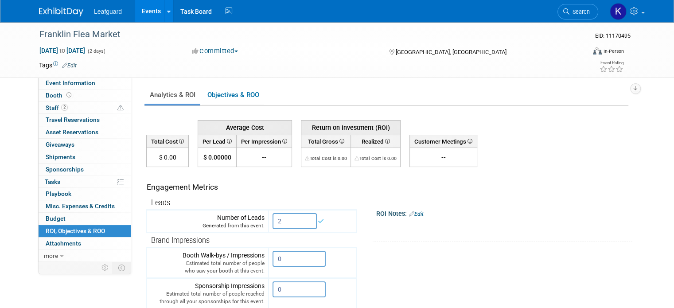
click at [142, 15] on link "Events" at bounding box center [151, 11] width 32 height 22
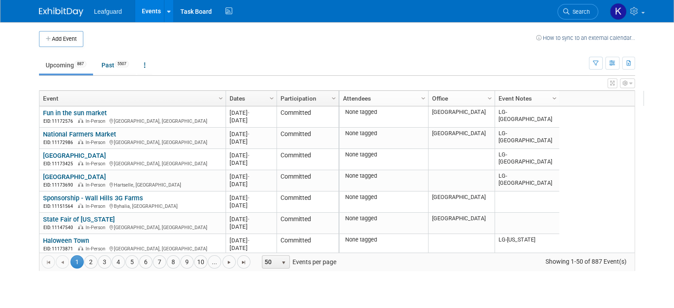
click at [551, 101] on span "Column Settings" at bounding box center [554, 98] width 7 height 7
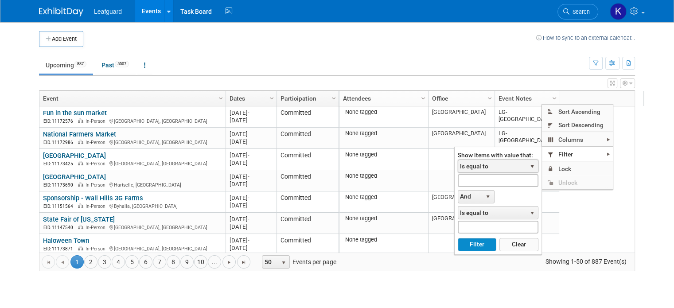
click at [497, 168] on span "Is equal to" at bounding box center [492, 166] width 68 height 12
click at [493, 175] on input "text" at bounding box center [498, 180] width 81 height 13
click at [458, 238] on button "Filter" at bounding box center [477, 244] width 39 height 13
type input "[PERSON_NAME]"
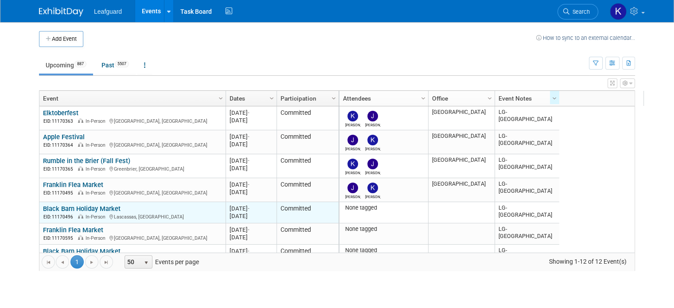
click at [67, 205] on link "Black Barn Holiday Market" at bounding box center [82, 209] width 78 height 8
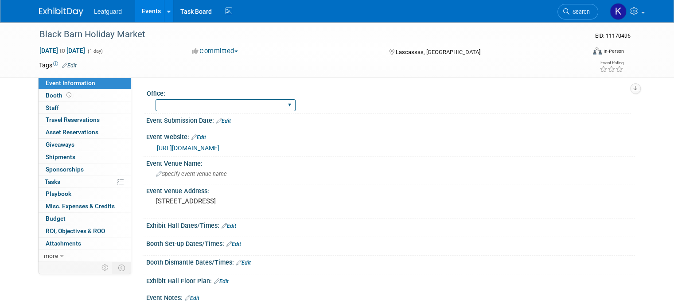
click at [188, 106] on select "[GEOGRAPHIC_DATA] [US_STATE] [GEOGRAPHIC_DATA] [GEOGRAPHIC_DATA] [GEOGRAPHIC_DA…" at bounding box center [226, 105] width 140 height 12
select select "[GEOGRAPHIC_DATA]"
click at [156, 99] on select "[GEOGRAPHIC_DATA] [US_STATE] [GEOGRAPHIC_DATA] [GEOGRAPHIC_DATA] [GEOGRAPHIC_DA…" at bounding box center [226, 105] width 140 height 12
click at [115, 94] on link "Booth" at bounding box center [85, 96] width 92 height 12
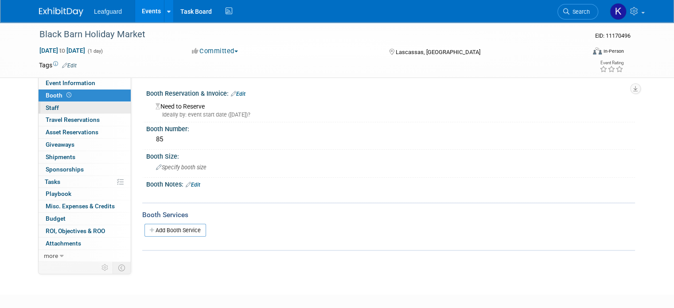
click at [111, 113] on link "0 Staff 0" at bounding box center [85, 108] width 92 height 12
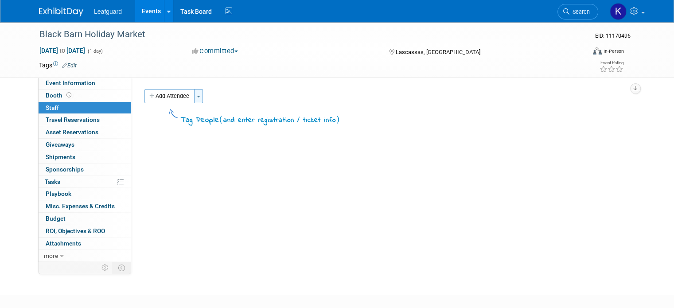
click at [194, 90] on button "Toggle Dropdown" at bounding box center [198, 96] width 9 height 14
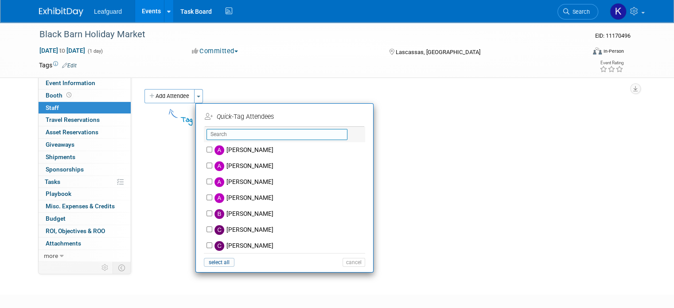
click at [221, 131] on input "text" at bounding box center [277, 134] width 141 height 11
type input "k"
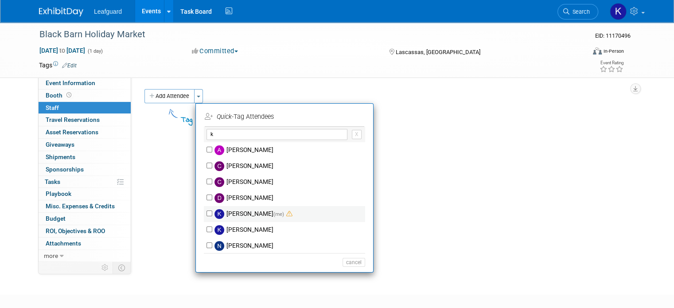
click at [212, 212] on label "[PERSON_NAME] (me)" at bounding box center [290, 214] width 156 height 16
click at [207, 212] on input "kelley schwarz (me)" at bounding box center [210, 214] width 6 height 6
checkbox input "true"
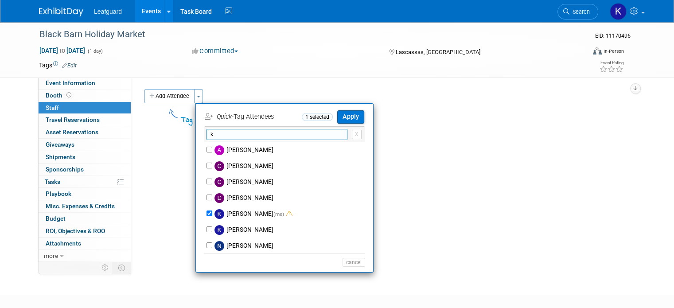
click at [272, 134] on input "k" at bounding box center [277, 134] width 141 height 11
type input "j"
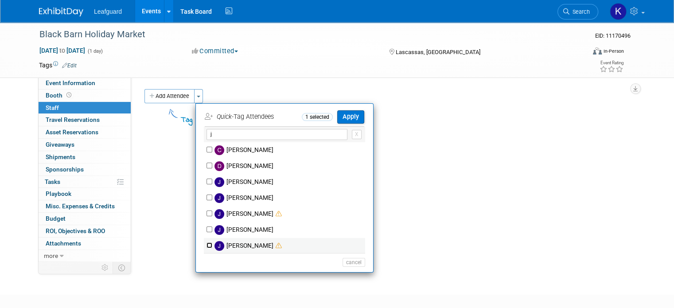
click at [207, 245] on input "[PERSON_NAME]" at bounding box center [210, 246] width 6 height 6
checkbox input "true"
click at [340, 116] on button "Apply" at bounding box center [350, 116] width 27 height 13
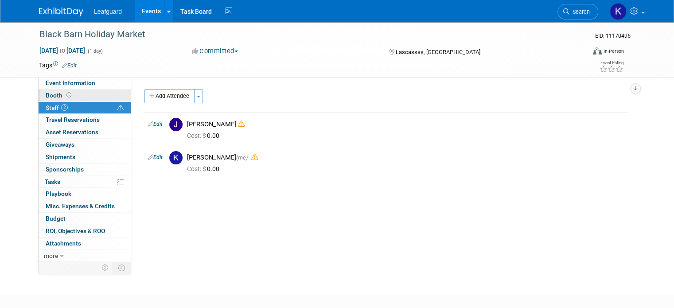
click at [76, 97] on link "Booth" at bounding box center [85, 96] width 92 height 12
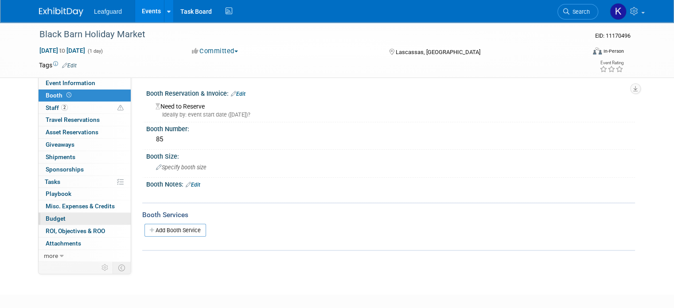
click at [68, 216] on link "Budget" at bounding box center [85, 219] width 92 height 12
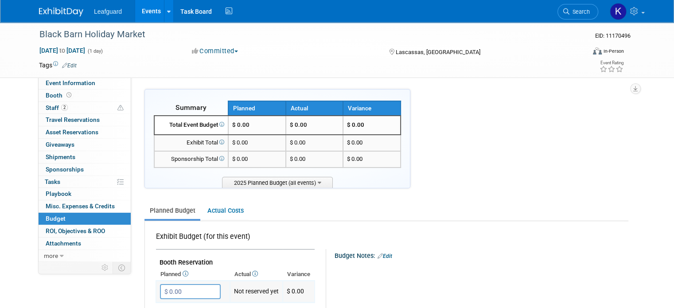
click at [180, 289] on input "$ 0.00" at bounding box center [190, 291] width 61 height 15
type input "$ 85.00"
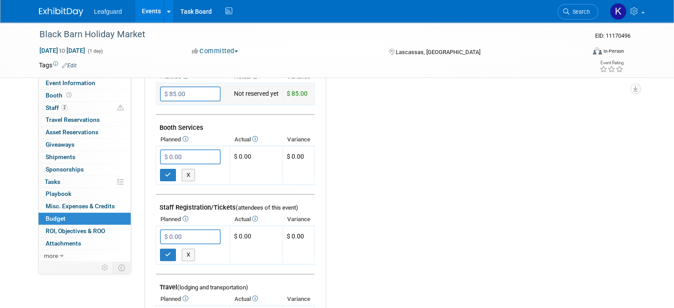
scroll to position [209, 0]
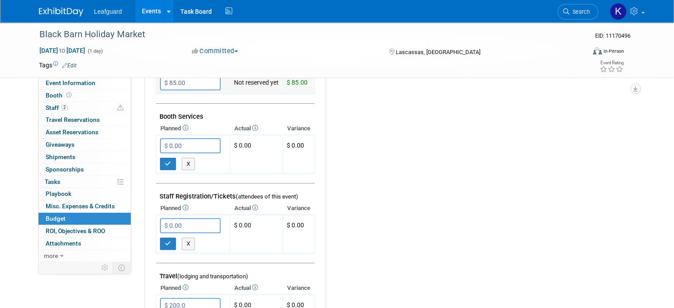
type input "$ 200.00"
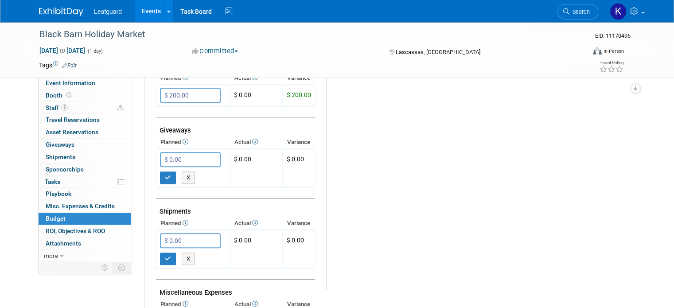
scroll to position [433, 0]
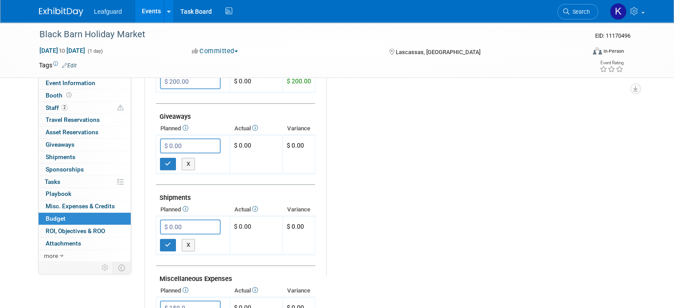
type input "$ 150.00"
click at [101, 229] on link "0 ROI, Objectives & ROO 0" at bounding box center [85, 231] width 92 height 12
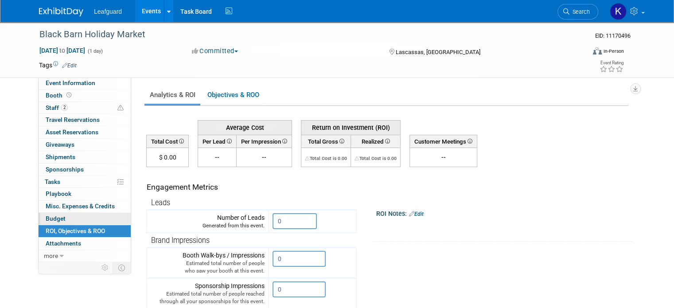
click at [68, 219] on link "Budget" at bounding box center [85, 219] width 92 height 12
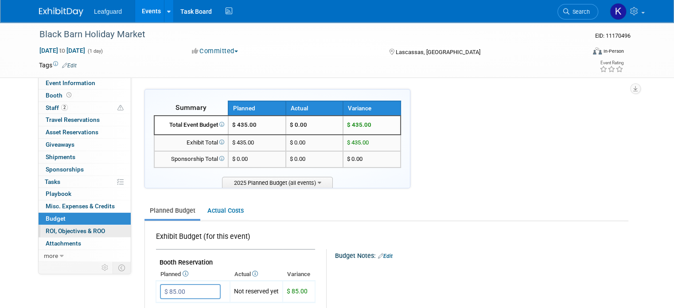
click at [71, 229] on span "ROI, Objectives & ROO 0" at bounding box center [75, 230] width 59 height 7
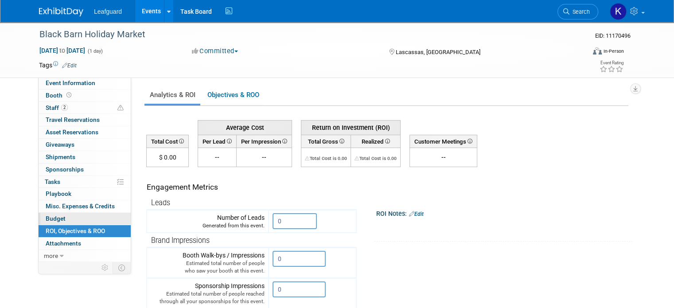
click at [82, 213] on link "Budget" at bounding box center [85, 219] width 92 height 12
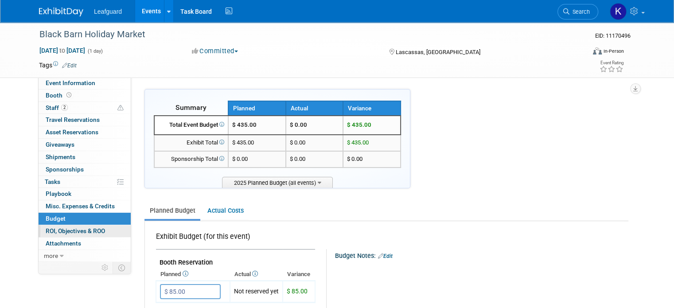
click at [83, 232] on span "ROI, Objectives & ROO 0" at bounding box center [75, 230] width 59 height 7
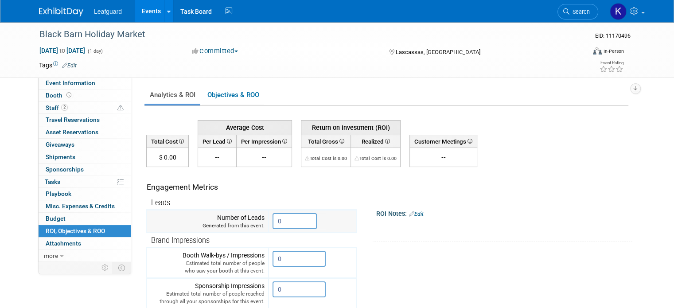
click at [289, 220] on input "0" at bounding box center [295, 221] width 44 height 16
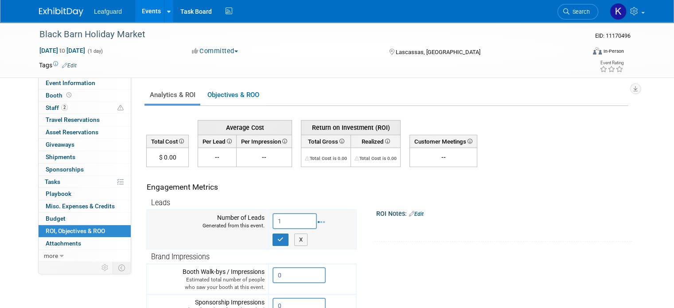
type input "1"
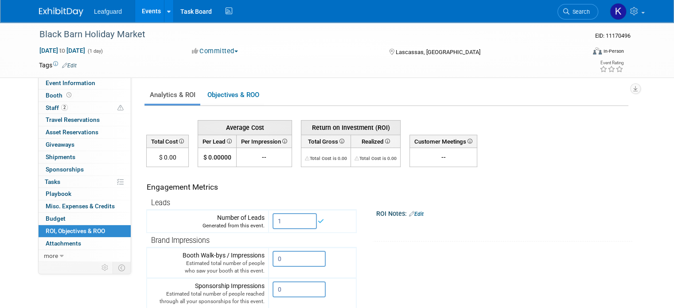
click at [136, 21] on link "Events" at bounding box center [151, 11] width 32 height 22
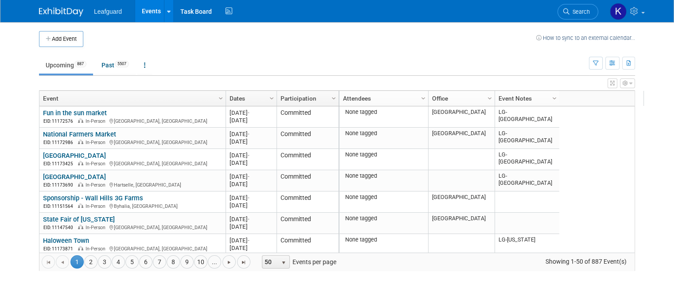
click at [550, 95] on link "Column Settings" at bounding box center [555, 97] width 10 height 13
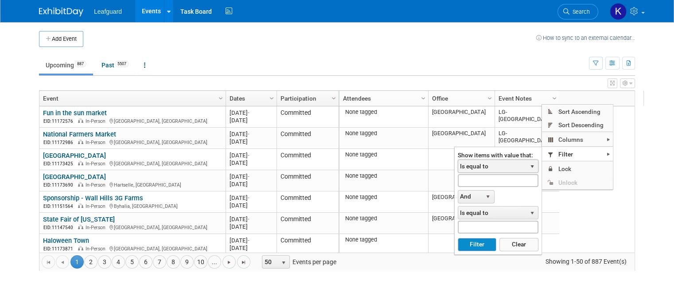
click at [492, 166] on span "Is equal to" at bounding box center [492, 166] width 68 height 12
click at [484, 183] on input "text" at bounding box center [498, 180] width 81 height 13
click at [458, 238] on button "Filter" at bounding box center [477, 244] width 39 height 13
type input "nash"
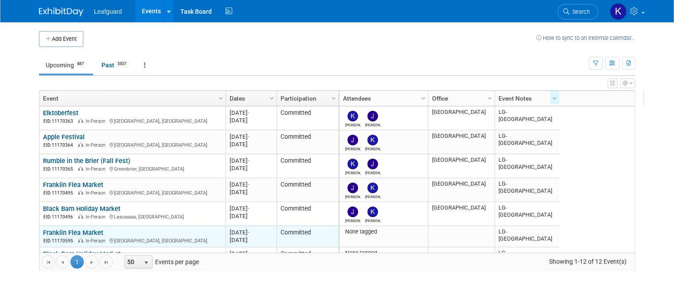
click at [86, 232] on link "Franklin Flea Market" at bounding box center [73, 233] width 60 height 8
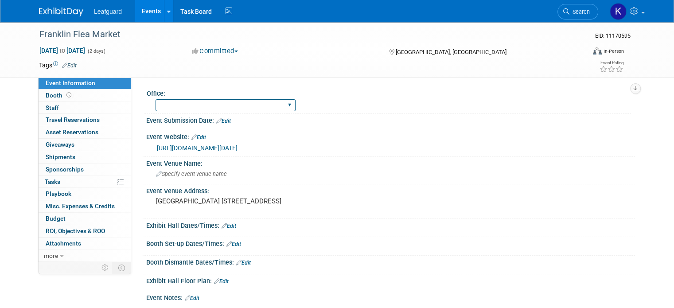
click at [190, 103] on select "Albany Arkansas Austin Birmingham Charlotte Chicago Cleveland Colorado Columbia…" at bounding box center [226, 105] width 140 height 12
select select "[GEOGRAPHIC_DATA]"
click at [156, 99] on select "Albany Arkansas Austin Birmingham Charlotte Chicago Cleveland Colorado Columbia…" at bounding box center [226, 105] width 140 height 12
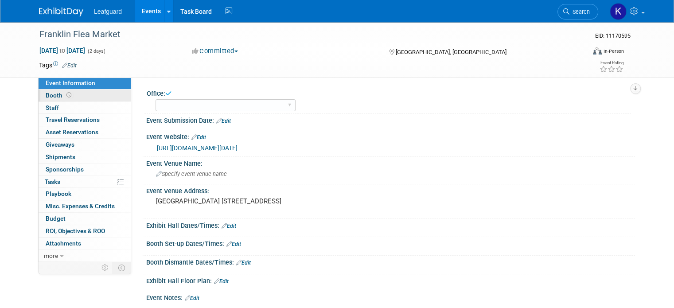
click at [83, 94] on link "Booth" at bounding box center [85, 96] width 92 height 12
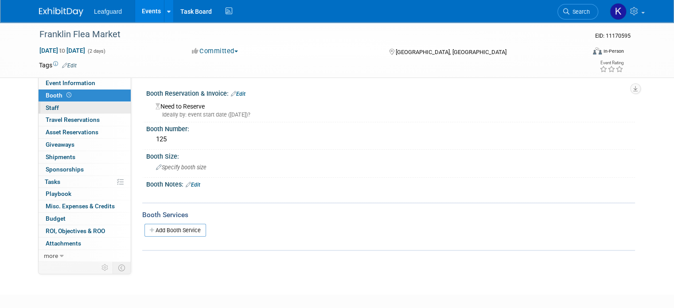
click at [79, 109] on link "0 Staff 0" at bounding box center [85, 108] width 92 height 12
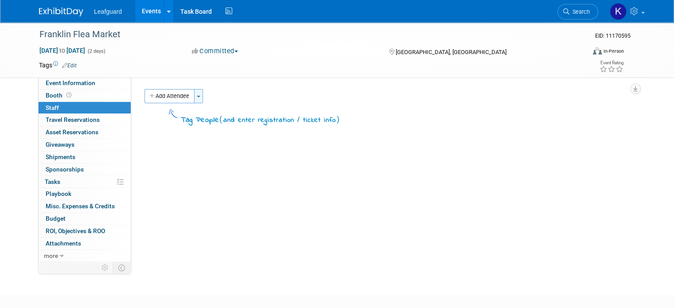
click at [194, 98] on button "Toggle Dropdown" at bounding box center [198, 96] width 9 height 14
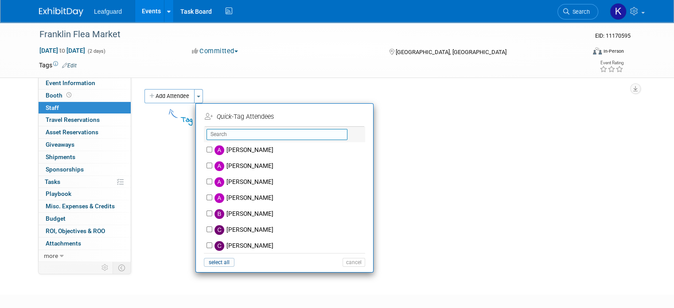
click at [218, 135] on input "text" at bounding box center [277, 134] width 141 height 11
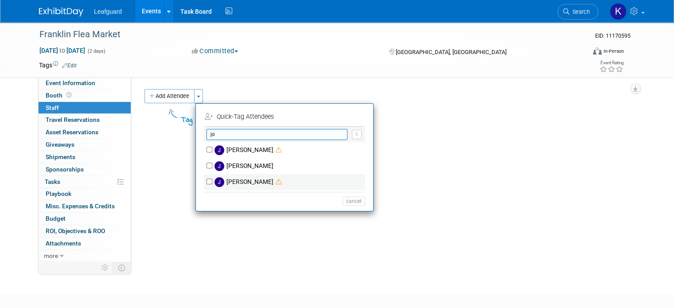
type input "jo"
click at [207, 184] on input "Josh Smith" at bounding box center [210, 182] width 6 height 6
checkbox input "true"
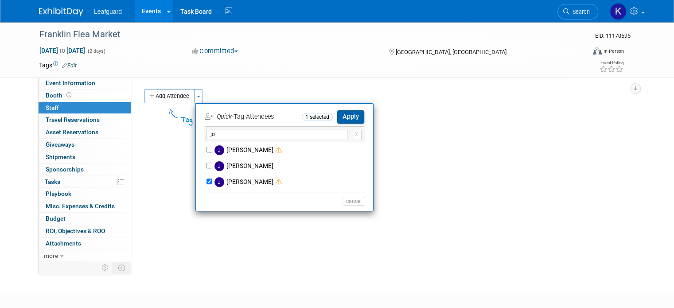
click at [348, 118] on button "Apply" at bounding box center [350, 116] width 27 height 13
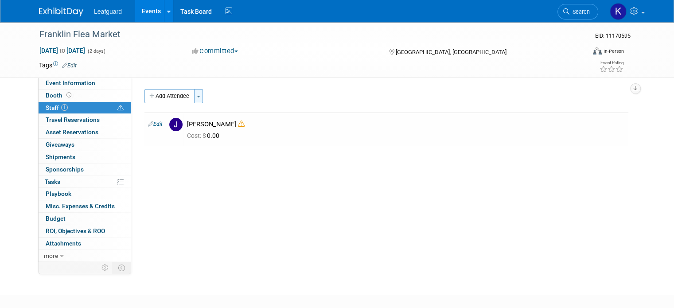
click at [196, 94] on button "Toggle Dropdown" at bounding box center [198, 96] width 9 height 14
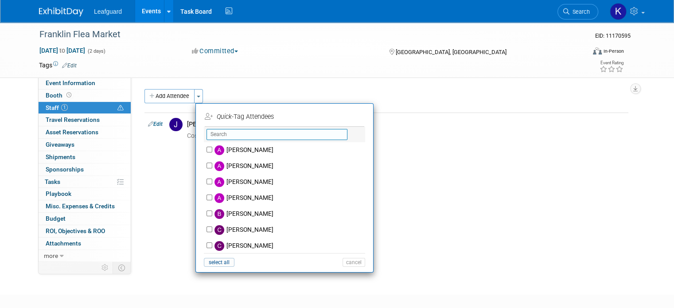
click at [222, 131] on input "text" at bounding box center [277, 134] width 141 height 11
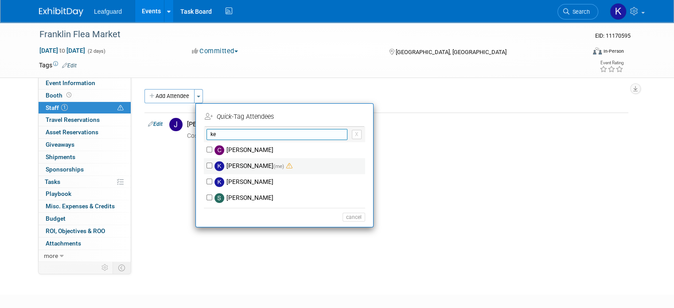
type input "ke"
click at [204, 161] on div "kelley schwarz (me)" at bounding box center [284, 166] width 161 height 16
click at [207, 167] on input "kelley schwarz (me)" at bounding box center [210, 166] width 6 height 6
checkbox input "true"
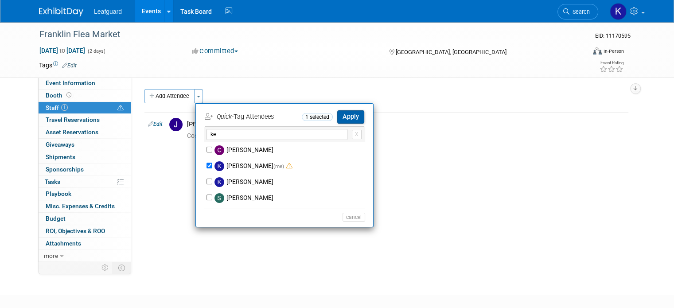
click at [337, 121] on button "Apply" at bounding box center [350, 116] width 27 height 13
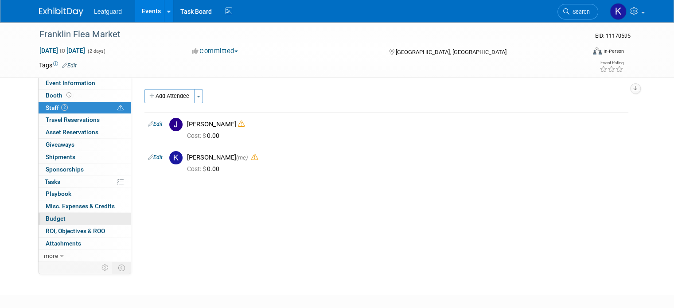
click at [64, 215] on link "Budget" at bounding box center [85, 219] width 92 height 12
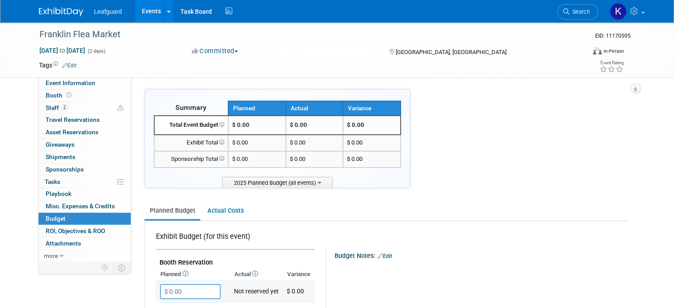
click at [183, 287] on input "$ 0.00" at bounding box center [190, 291] width 61 height 15
type input "$ 125.00"
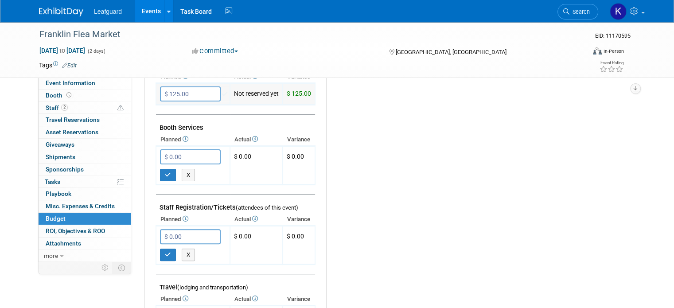
scroll to position [209, 0]
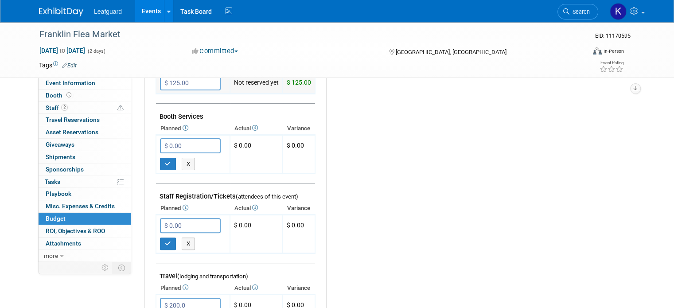
type input "$ 200.00"
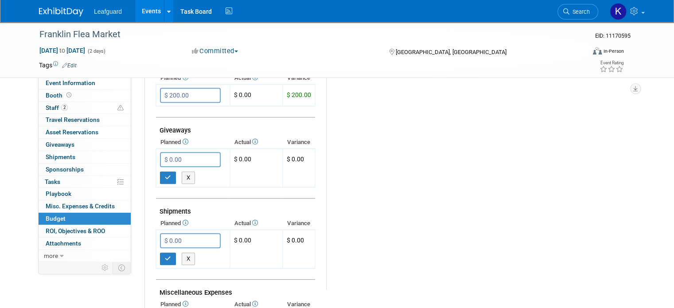
scroll to position [433, 0]
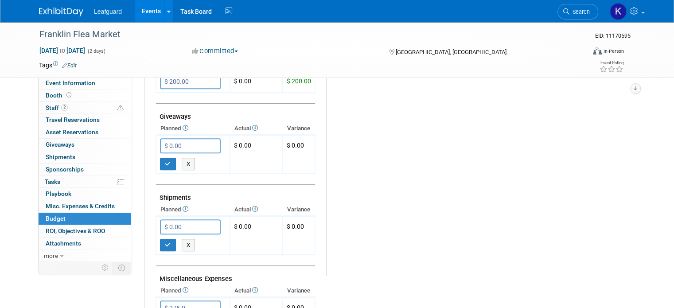
type input "$ 275.00"
click at [90, 214] on link "Budget" at bounding box center [85, 219] width 92 height 12
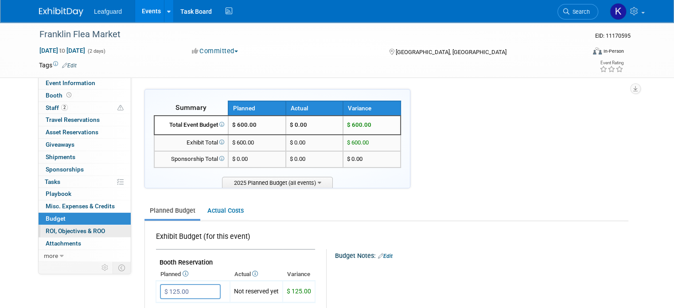
click at [88, 233] on span "ROI, Objectives & ROO 0" at bounding box center [75, 230] width 59 height 7
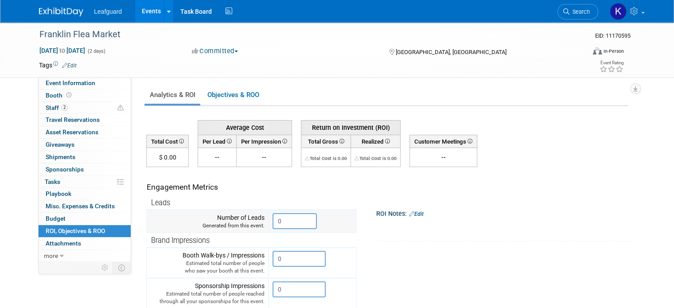
click at [279, 219] on input "0" at bounding box center [295, 221] width 44 height 16
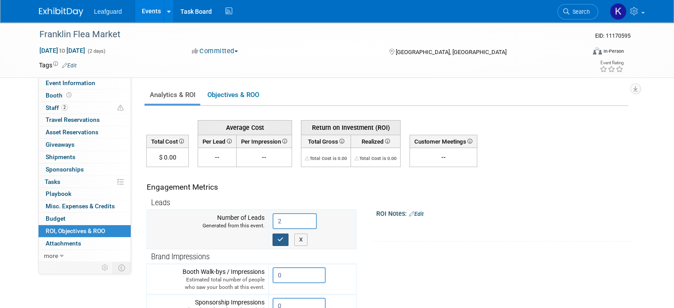
type input "2"
click at [273, 243] on button "button" at bounding box center [281, 240] width 16 height 12
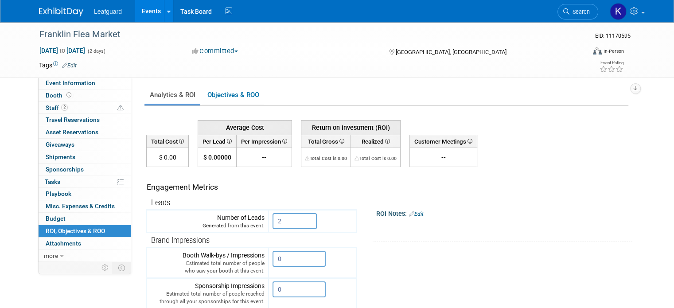
click at [142, 11] on link "Events" at bounding box center [151, 11] width 32 height 22
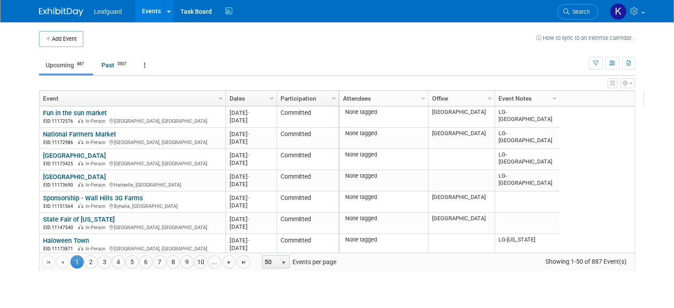
click at [541, 92] on link "Event Notes" at bounding box center [526, 98] width 55 height 15
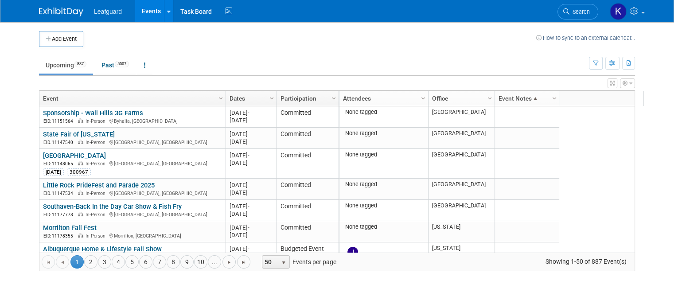
click at [550, 100] on link "Column Settings" at bounding box center [555, 97] width 10 height 13
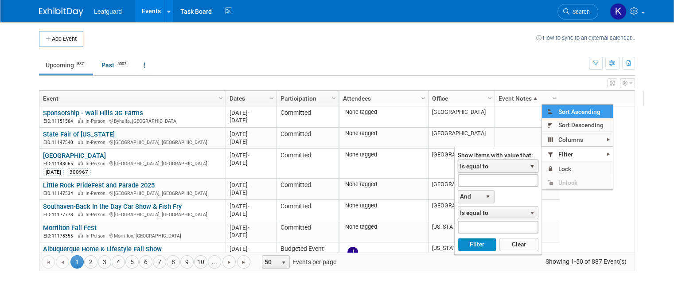
click at [497, 166] on span "Is equal to" at bounding box center [492, 166] width 68 height 12
click at [493, 179] on input "text" at bounding box center [498, 180] width 81 height 13
click at [458, 238] on button "Filter" at bounding box center [477, 244] width 39 height 13
type input "[PERSON_NAME]"
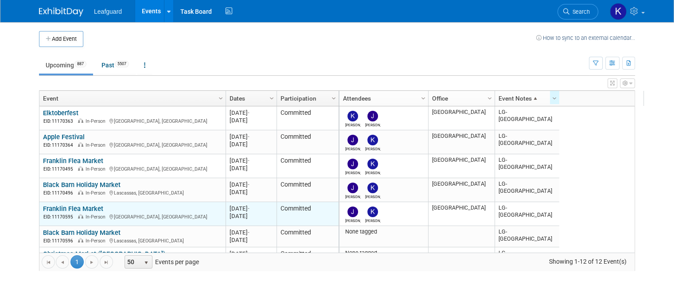
click at [81, 205] on link "Franklin Flea Market" at bounding box center [73, 209] width 60 height 8
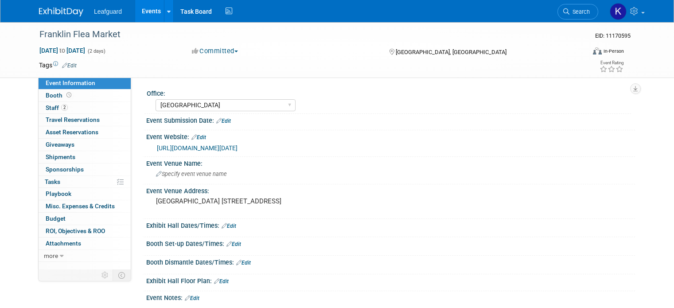
select select "[GEOGRAPHIC_DATA]"
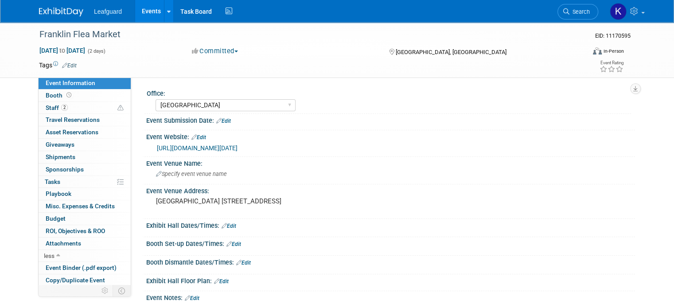
scroll to position [37, 0]
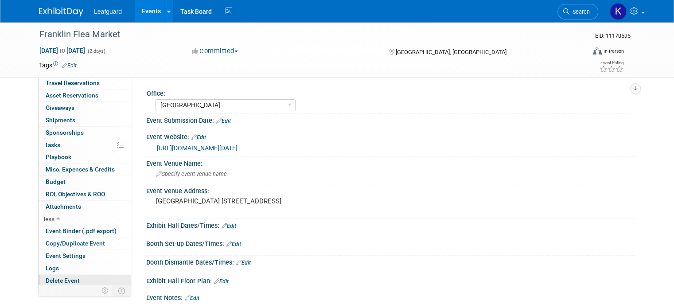
click at [92, 280] on link "Delete Event" at bounding box center [85, 281] width 92 height 12
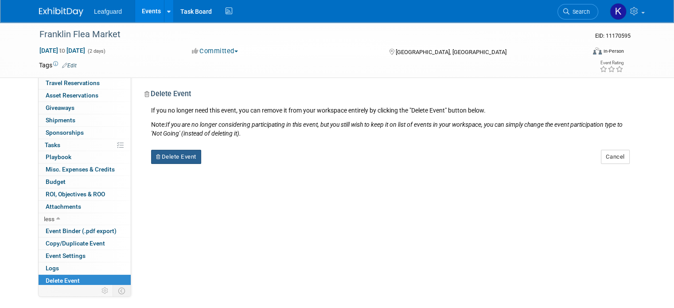
click at [180, 152] on button "Delete Event" at bounding box center [176, 157] width 50 height 14
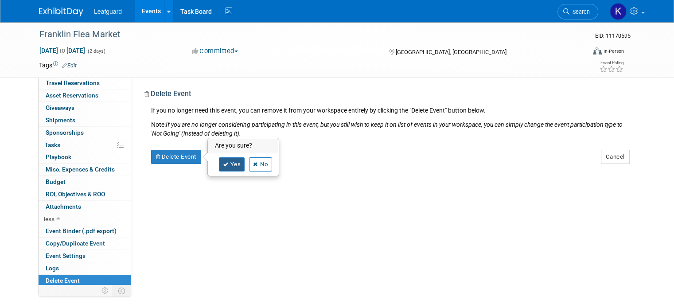
click at [222, 163] on link "Yes" at bounding box center [232, 164] width 26 height 14
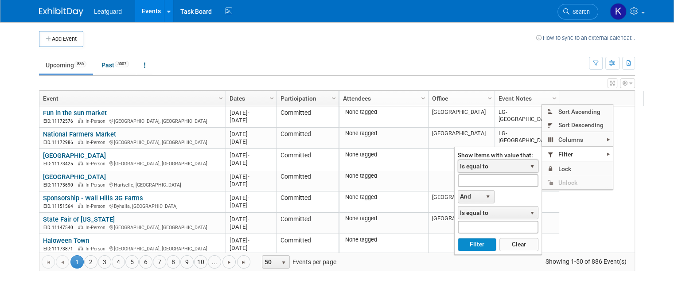
click at [500, 168] on span "Is equal to" at bounding box center [492, 166] width 68 height 12
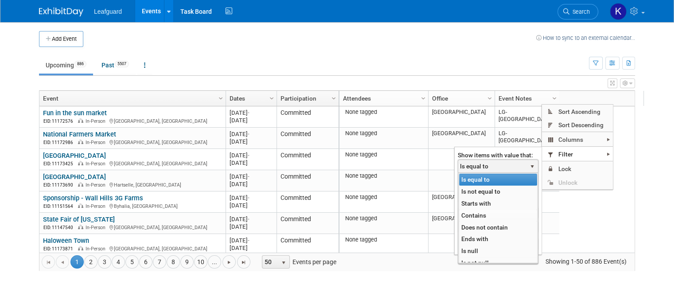
click at [472, 216] on li "Contains" at bounding box center [498, 216] width 78 height 12
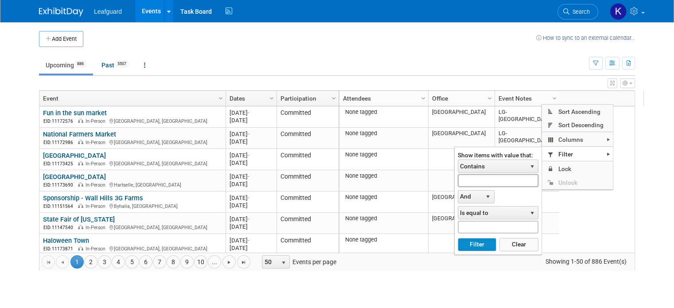
click at [477, 180] on input "text" at bounding box center [498, 180] width 81 height 13
type input "k"
click at [458, 238] on button "Filter" at bounding box center [477, 244] width 39 height 13
type input "[PERSON_NAME]"
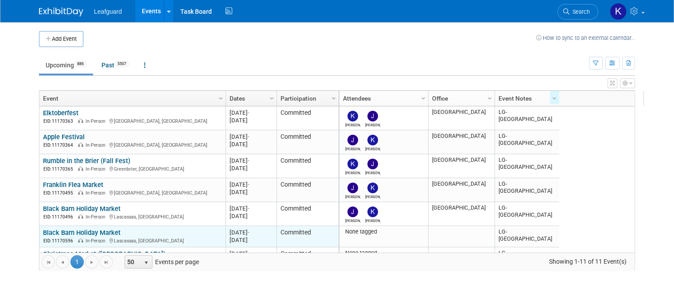
click at [98, 231] on link "Black Barn Holiday Market" at bounding box center [82, 233] width 78 height 8
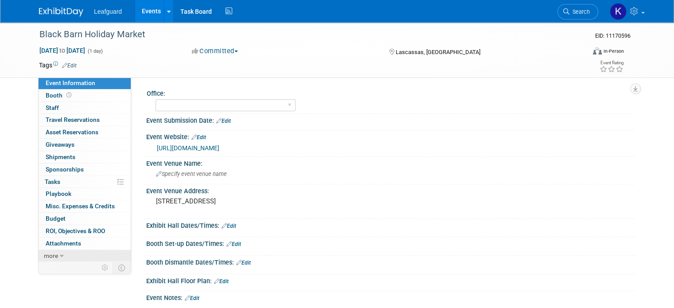
click at [78, 251] on link "more" at bounding box center [85, 256] width 92 height 12
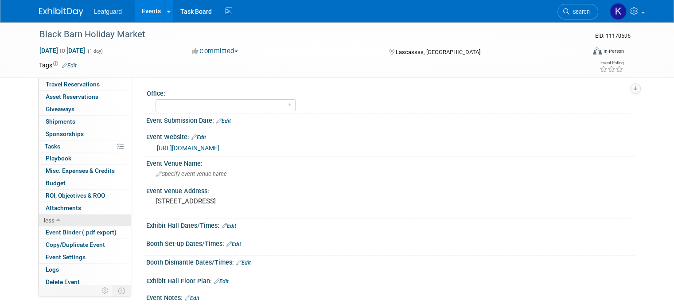
scroll to position [37, 0]
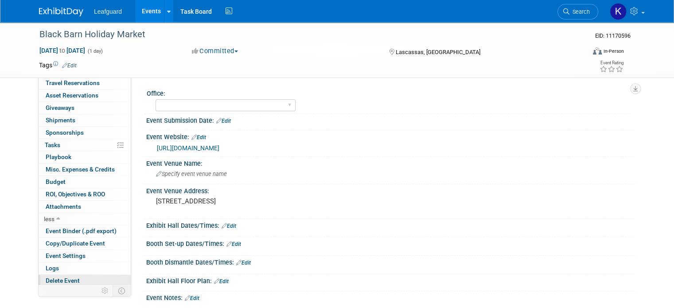
click at [71, 277] on link "Delete Event" at bounding box center [85, 281] width 92 height 12
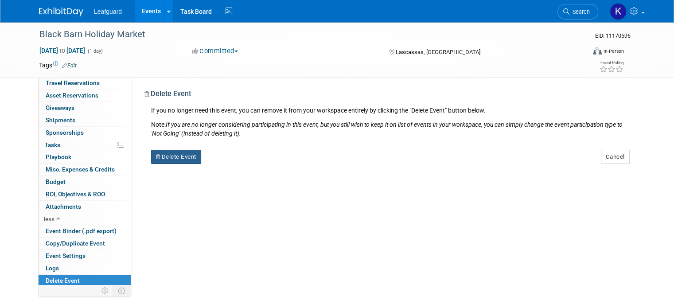
click at [156, 157] on button "Delete Event" at bounding box center [176, 157] width 50 height 14
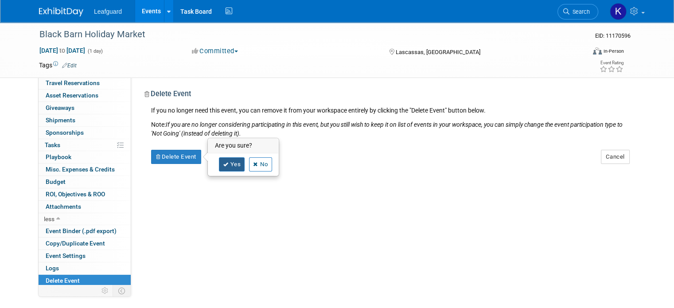
click at [225, 165] on link "Yes" at bounding box center [232, 164] width 26 height 14
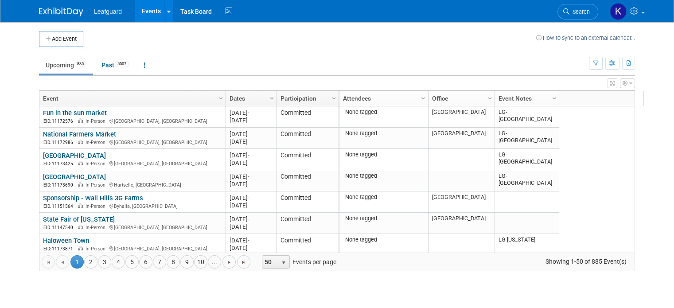
click at [551, 98] on span "Column Settings" at bounding box center [554, 98] width 7 height 7
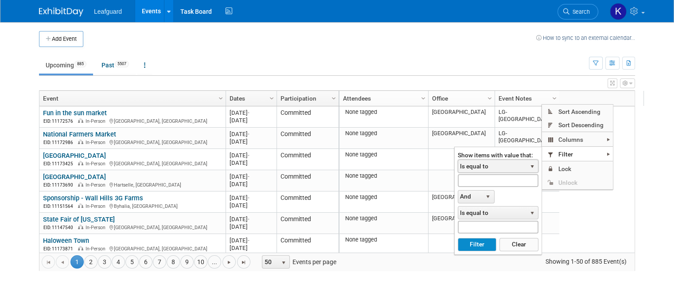
click at [480, 167] on span "Is equal to" at bounding box center [492, 166] width 68 height 12
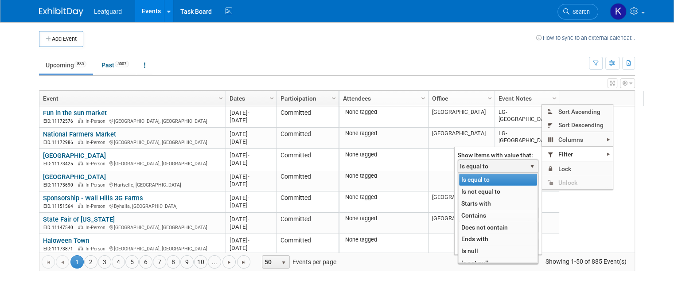
click at [470, 216] on li "Contains" at bounding box center [498, 216] width 78 height 12
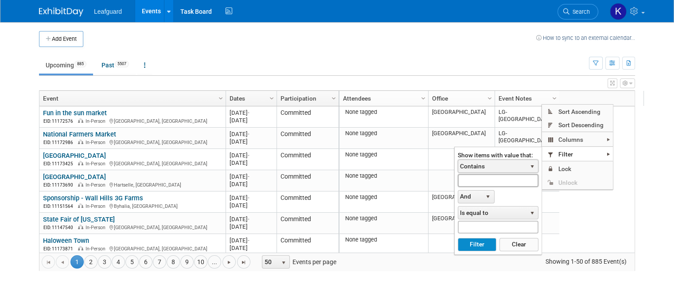
click at [465, 181] on input "text" at bounding box center [498, 180] width 81 height 13
click at [458, 238] on button "Filter" at bounding box center [477, 244] width 39 height 13
type input "nash"
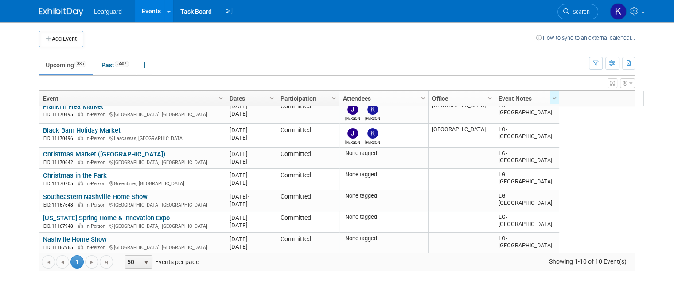
scroll to position [80, 0]
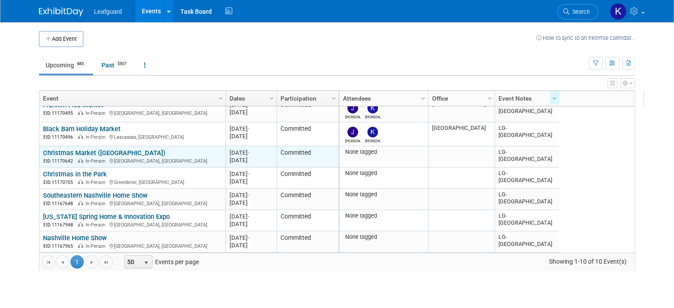
click at [68, 149] on link "Christmas Market ([GEOGRAPHIC_DATA])" at bounding box center [104, 153] width 122 height 8
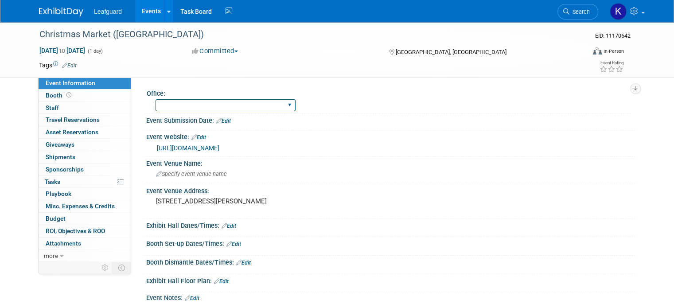
click at [177, 104] on select "[GEOGRAPHIC_DATA] [US_STATE] [GEOGRAPHIC_DATA] [GEOGRAPHIC_DATA] [GEOGRAPHIC_DA…" at bounding box center [226, 105] width 140 height 12
select select "[GEOGRAPHIC_DATA]"
click at [156, 99] on select "[GEOGRAPHIC_DATA] [US_STATE] [GEOGRAPHIC_DATA] [GEOGRAPHIC_DATA] [GEOGRAPHIC_DA…" at bounding box center [226, 105] width 140 height 12
click at [106, 99] on link "Booth" at bounding box center [85, 96] width 92 height 12
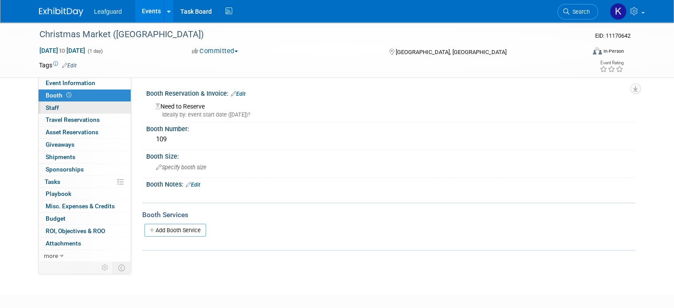
click at [106, 107] on link "0 Staff 0" at bounding box center [85, 108] width 92 height 12
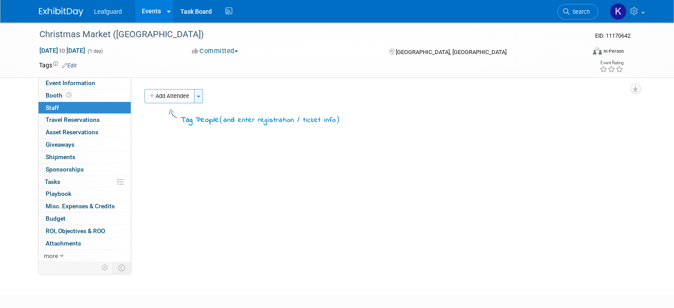
click at [197, 97] on span "button" at bounding box center [199, 97] width 4 height 2
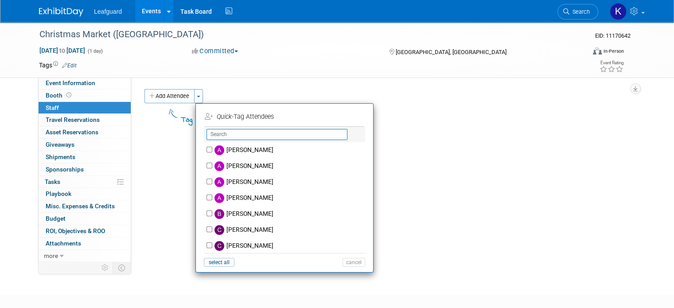
click at [223, 137] on input "text" at bounding box center [277, 134] width 141 height 11
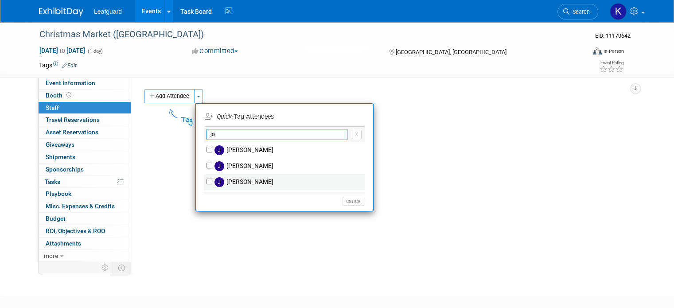
type input "jo"
click at [207, 182] on input "Josh Smith" at bounding box center [210, 182] width 6 height 6
checkbox input "true"
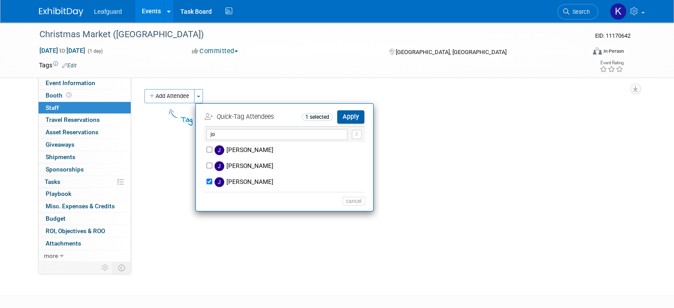
click at [348, 112] on button "Apply" at bounding box center [350, 116] width 27 height 13
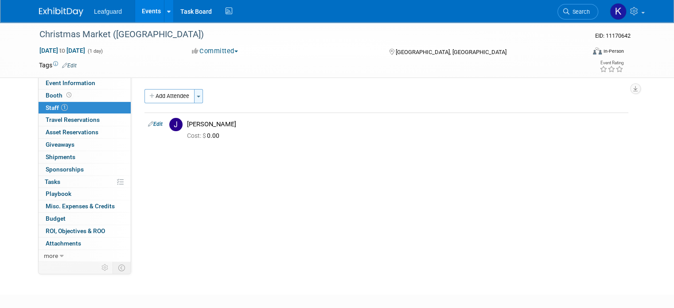
click at [197, 97] on span "button" at bounding box center [199, 97] width 4 height 2
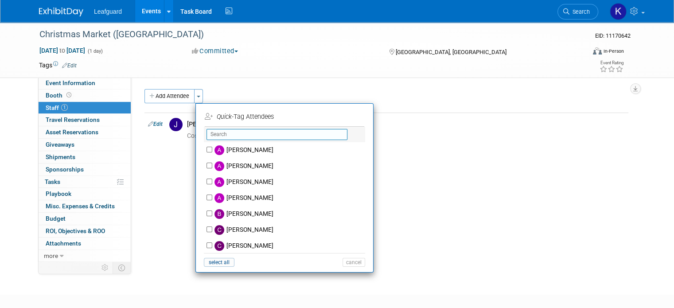
click at [231, 134] on input "text" at bounding box center [277, 134] width 141 height 11
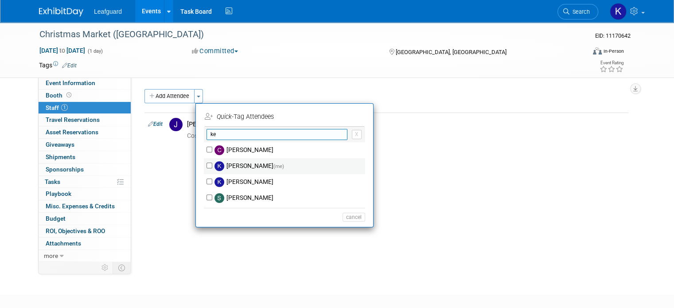
type input "ke"
click at [207, 164] on input "kelley schwarz (me)" at bounding box center [210, 166] width 6 height 6
checkbox input "true"
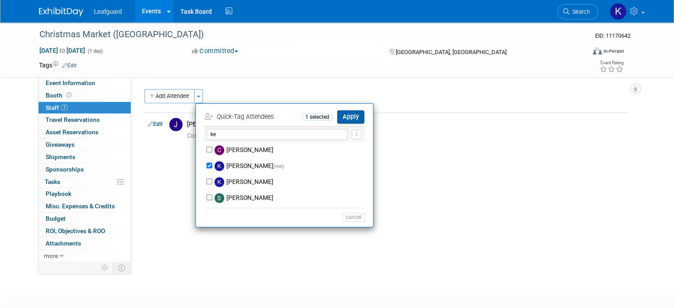
click at [340, 117] on button "Apply" at bounding box center [350, 116] width 27 height 13
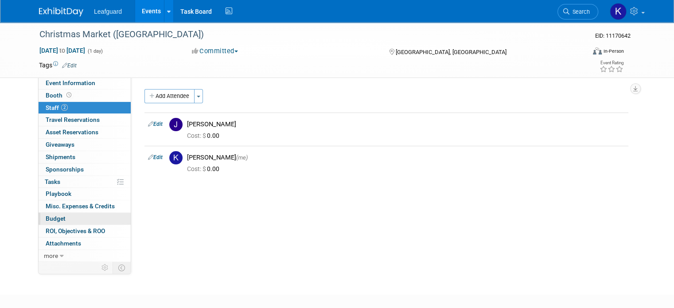
click at [64, 215] on link "Budget" at bounding box center [85, 219] width 92 height 12
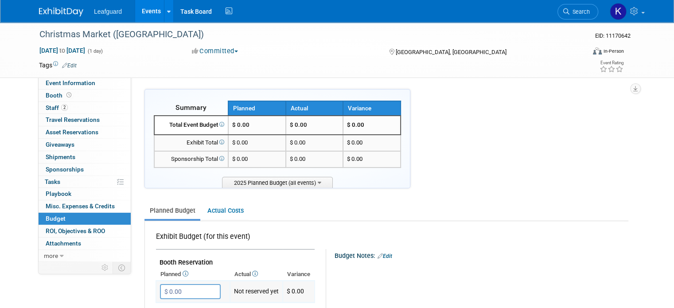
click at [168, 286] on input "$ 0.00" at bounding box center [190, 291] width 61 height 15
type input "$ 109.00"
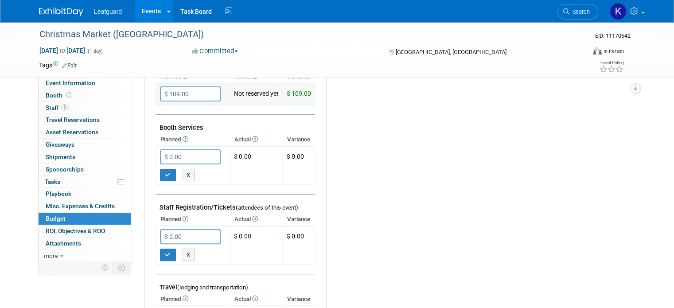
scroll to position [209, 0]
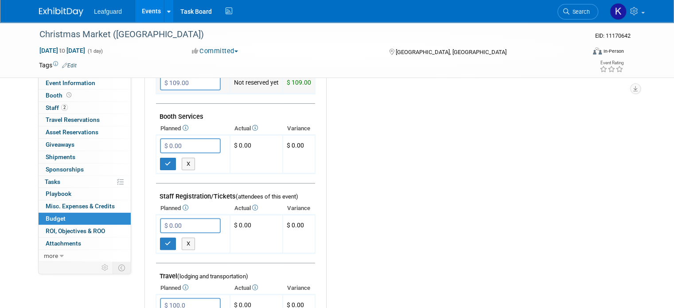
type input "$ 100.00"
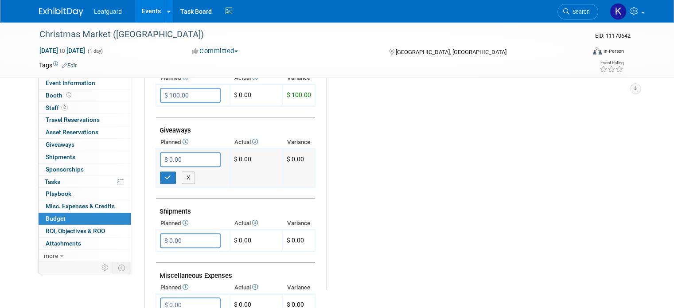
click at [182, 152] on input "$ 0.00" at bounding box center [190, 159] width 61 height 15
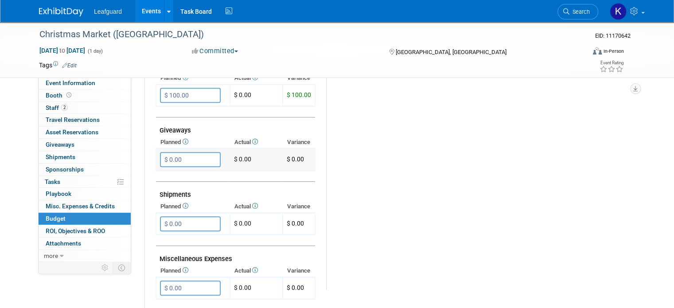
click at [187, 154] on input "$ 0.00" at bounding box center [190, 159] width 61 height 15
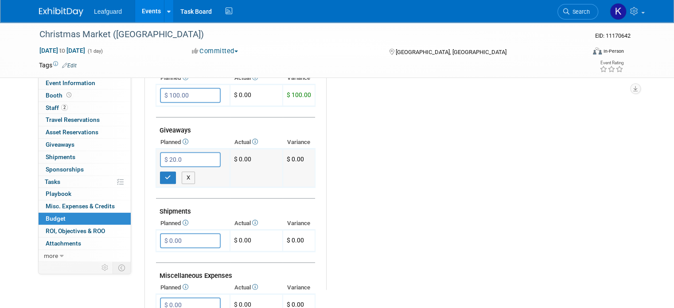
type input "$ 20.00"
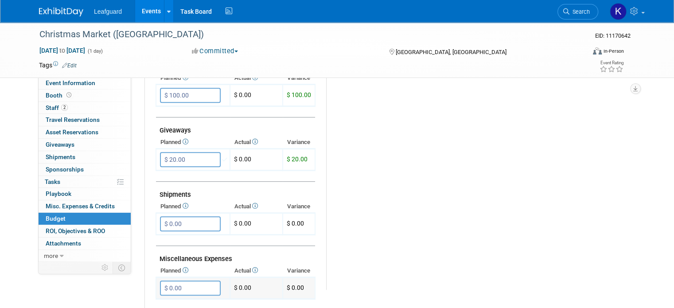
click at [181, 282] on input "$ 0.00" at bounding box center [190, 288] width 61 height 15
type input "$ 150.00"
click at [90, 219] on link "Budget" at bounding box center [85, 219] width 92 height 12
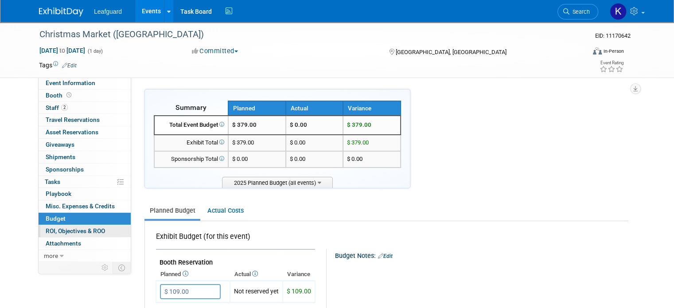
click at [94, 230] on span "ROI, Objectives & ROO 0" at bounding box center [75, 230] width 59 height 7
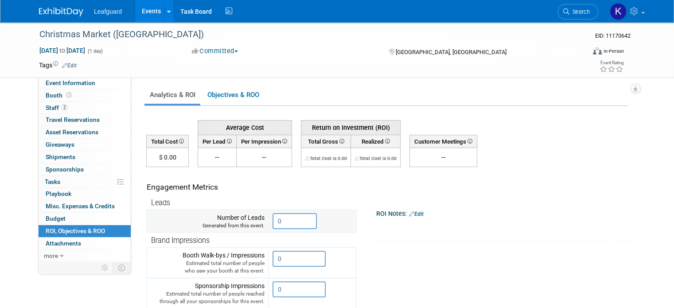
click at [282, 227] on input "0" at bounding box center [295, 221] width 44 height 16
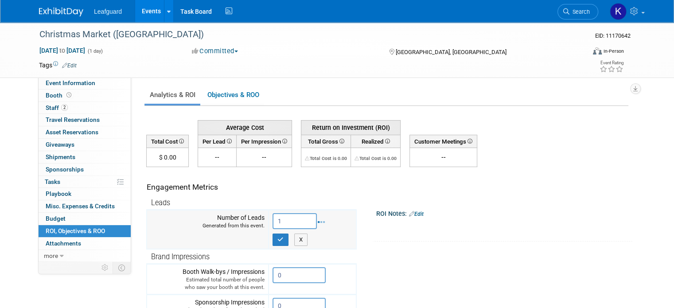
type input "1"
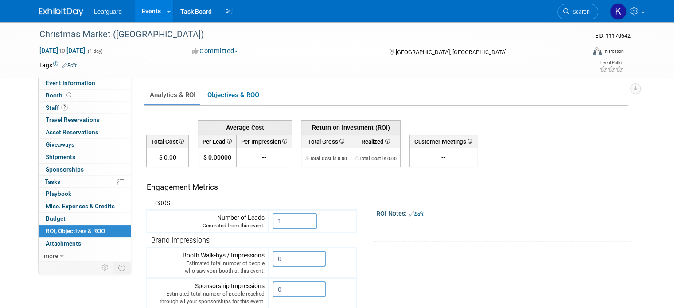
click at [147, 8] on link "Events" at bounding box center [151, 11] width 32 height 22
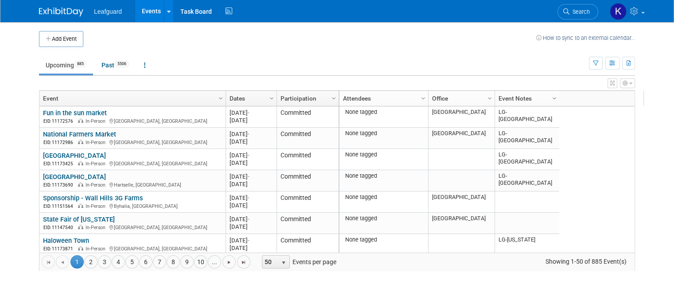
click at [551, 99] on span "Column Settings" at bounding box center [554, 98] width 7 height 7
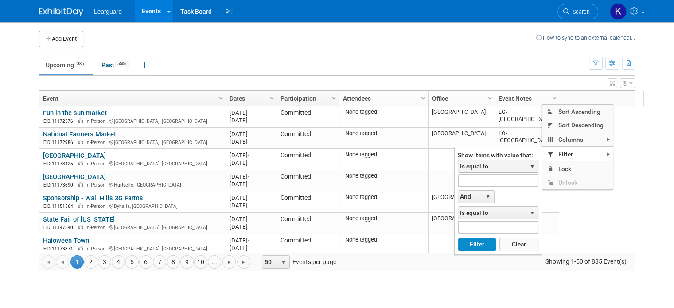
click at [492, 166] on span "Is equal to" at bounding box center [492, 166] width 68 height 12
click at [480, 184] on input "text" at bounding box center [498, 180] width 81 height 13
click at [458, 238] on button "Filter" at bounding box center [477, 244] width 39 height 13
type input "[PERSON_NAME]"
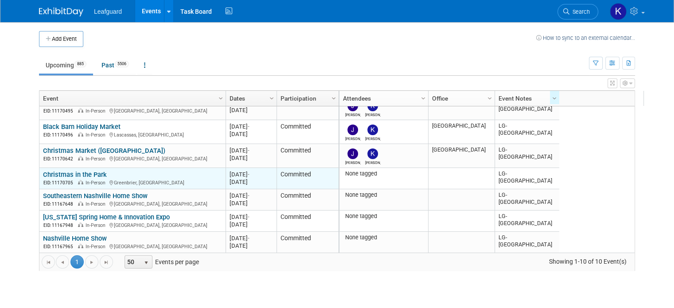
click at [81, 172] on link "Christmas in the Park" at bounding box center [75, 175] width 64 height 8
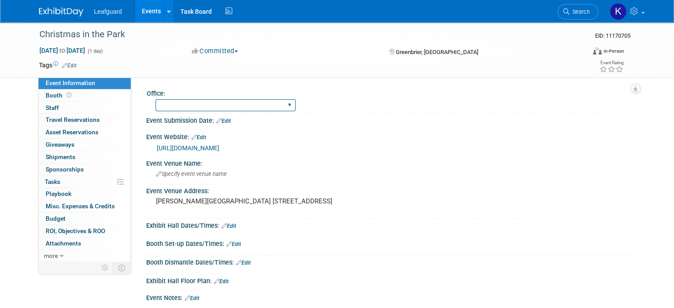
click at [194, 104] on select "Albany Arkansas Austin Birmingham Charlotte Chicago Cleveland Colorado Columbia…" at bounding box center [226, 105] width 140 height 12
select select "[GEOGRAPHIC_DATA]"
click at [156, 99] on select "Albany Arkansas Austin Birmingham Charlotte Chicago Cleveland Colorado Columbia…" at bounding box center [226, 105] width 140 height 12
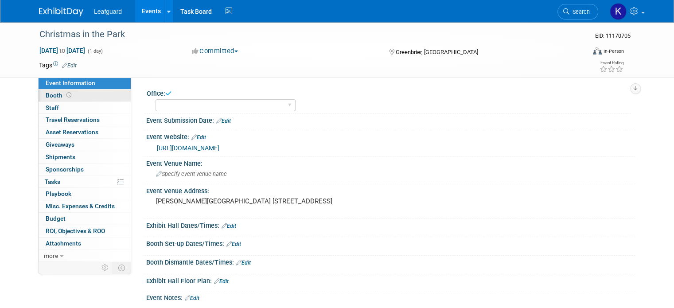
click at [65, 97] on span at bounding box center [69, 95] width 8 height 7
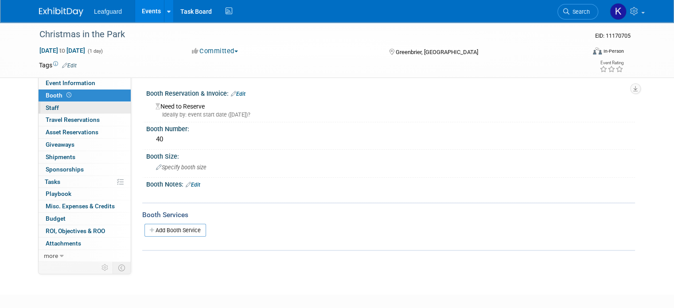
click at [88, 104] on link "0 Staff 0" at bounding box center [85, 108] width 92 height 12
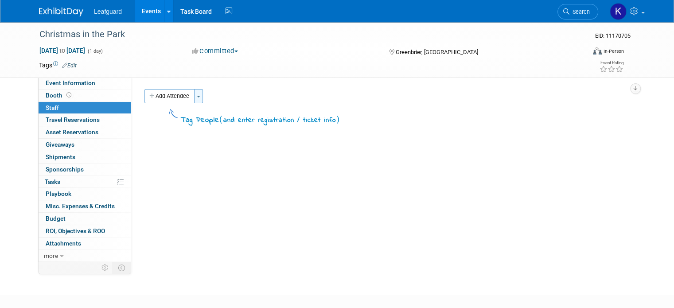
click at [195, 98] on button "Toggle Dropdown" at bounding box center [198, 96] width 9 height 14
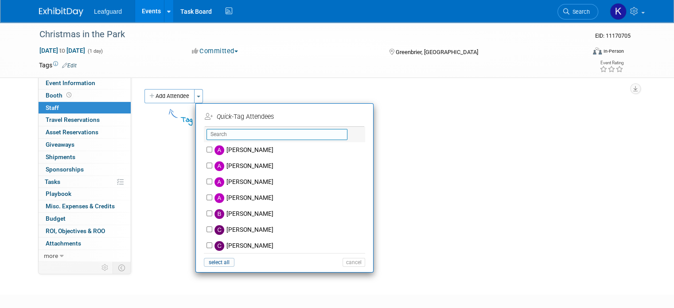
click at [233, 133] on input "text" at bounding box center [277, 134] width 141 height 11
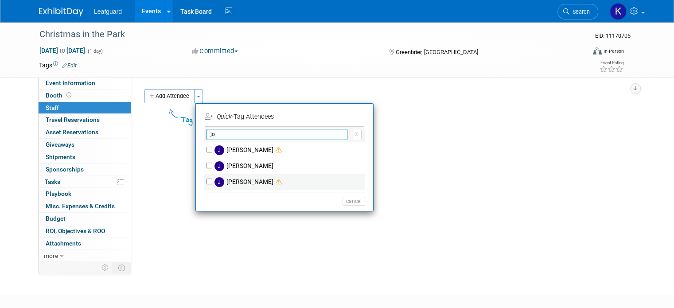
type input "jo"
click at [204, 184] on div "Josh Smith" at bounding box center [284, 182] width 161 height 16
click at [207, 184] on input "Josh Smith" at bounding box center [210, 182] width 6 height 6
checkbox input "true"
click at [225, 137] on input "jo" at bounding box center [277, 134] width 141 height 11
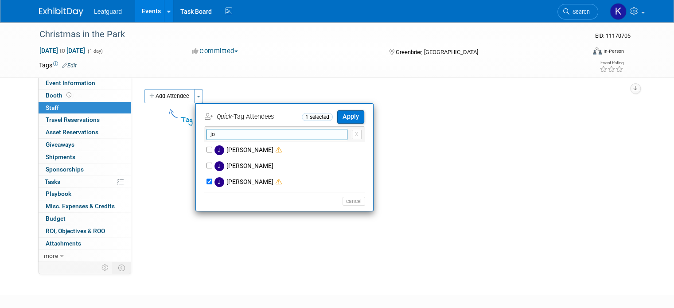
type input "j"
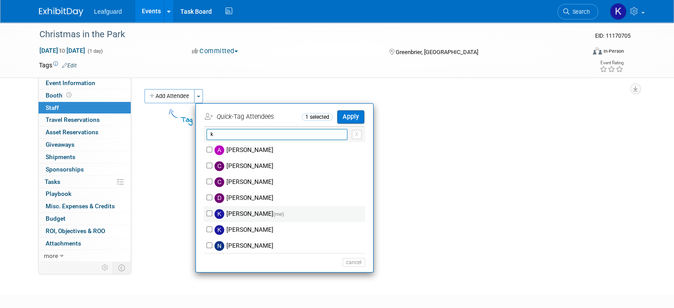
type input "k"
click at [207, 212] on input "kelley schwarz (me)" at bounding box center [210, 214] width 6 height 6
checkbox input "true"
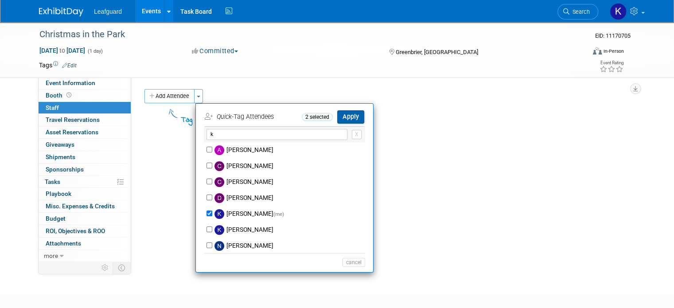
click at [340, 121] on button "Apply" at bounding box center [350, 116] width 27 height 13
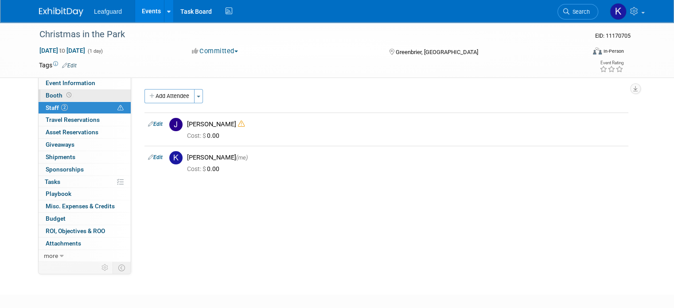
click at [67, 93] on icon at bounding box center [69, 95] width 5 height 5
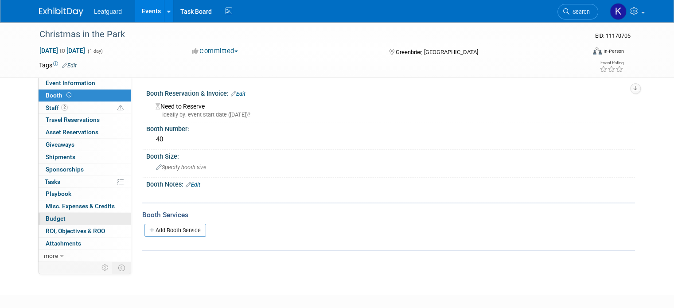
click at [55, 222] on link "Budget" at bounding box center [85, 219] width 92 height 12
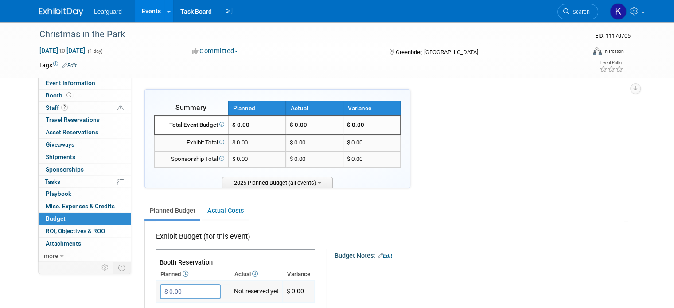
click at [196, 286] on input "$ 0.00" at bounding box center [190, 291] width 61 height 15
type input "$ 40.00"
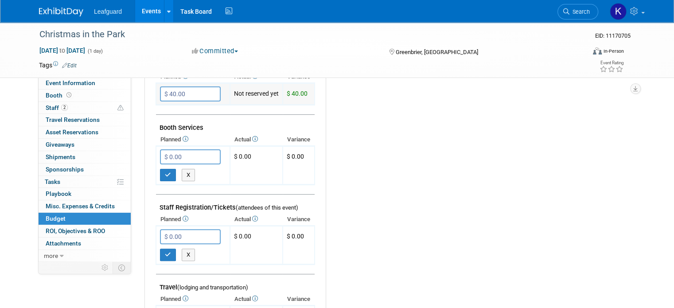
scroll to position [209, 0]
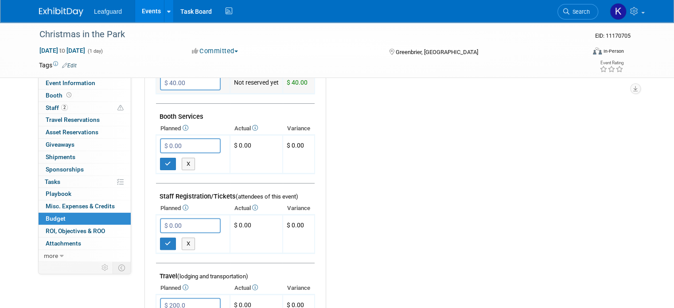
type input "$ 200.00"
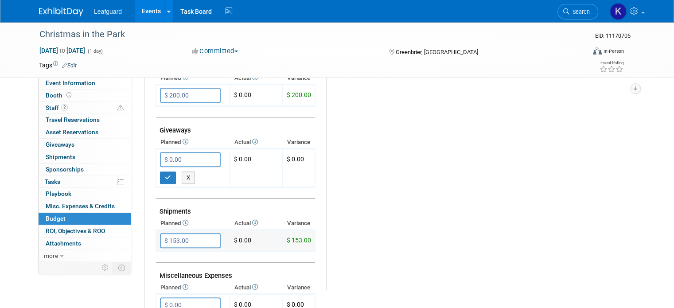
click at [189, 233] on input "$ 153.00" at bounding box center [190, 240] width 61 height 15
type input "$"
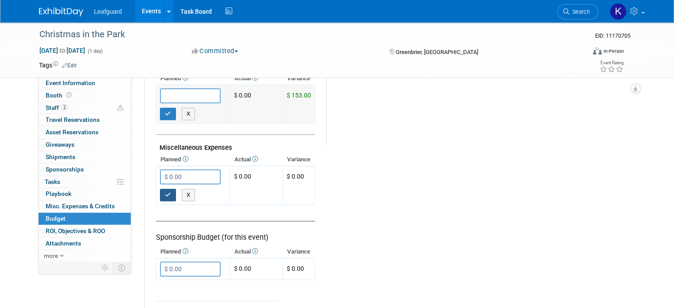
scroll to position [562, 0]
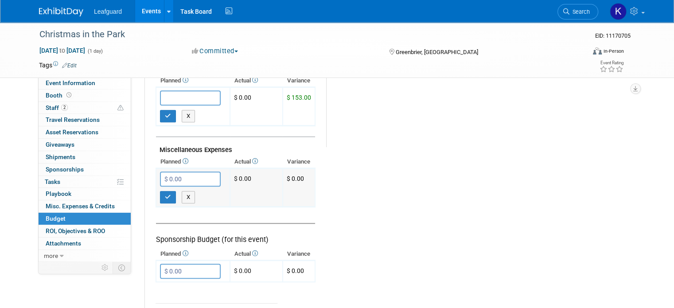
click at [184, 172] on input "$ 0.00" at bounding box center [190, 179] width 61 height 15
type input "$ 150.00"
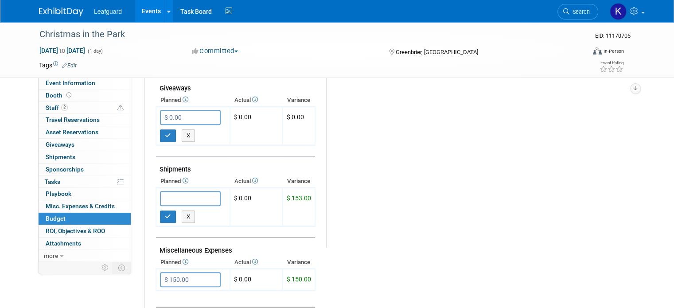
scroll to position [455, 0]
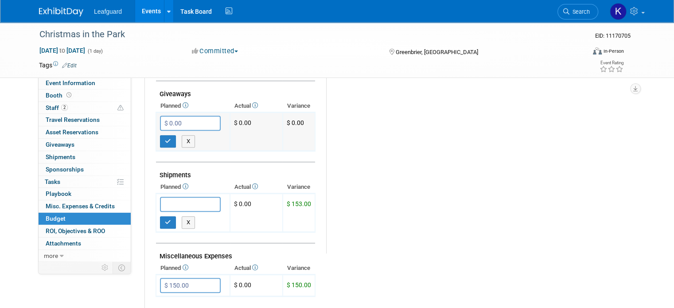
click at [200, 120] on input "$ 0.00" at bounding box center [190, 123] width 61 height 15
type input "$ 25.00"
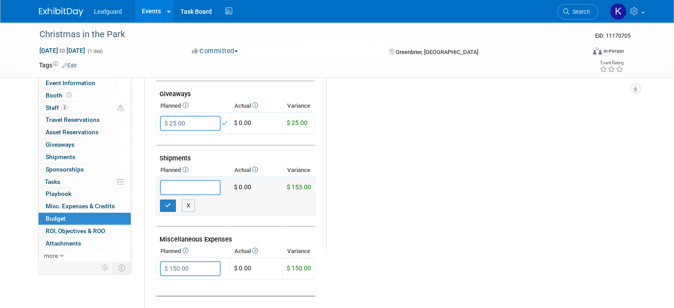
type input "$"
click at [106, 218] on link "Budget" at bounding box center [85, 219] width 92 height 12
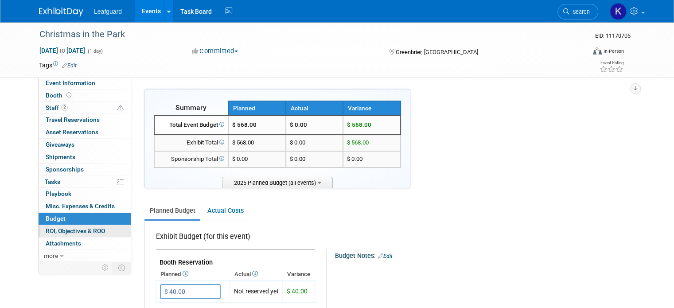
click at [102, 229] on link "0 ROI, Objectives & ROO 0" at bounding box center [85, 231] width 92 height 12
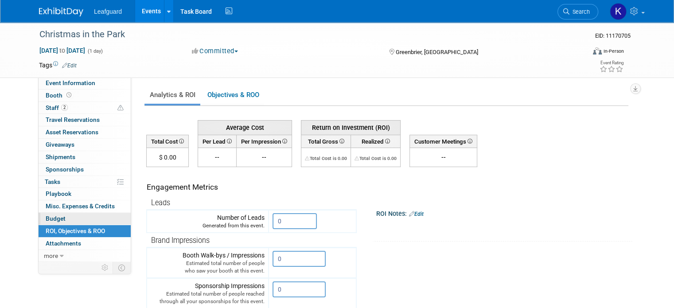
click at [101, 215] on link "Budget" at bounding box center [85, 219] width 92 height 12
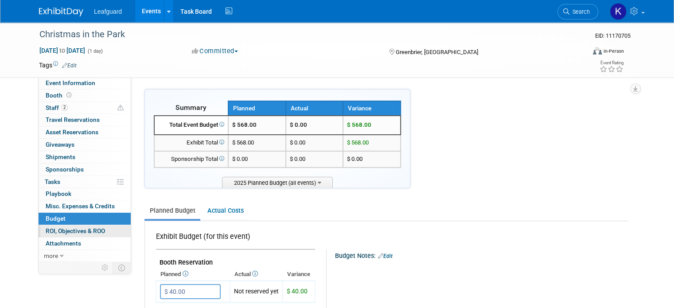
click at [100, 235] on link "0 ROI, Objectives & ROO 0" at bounding box center [85, 231] width 92 height 12
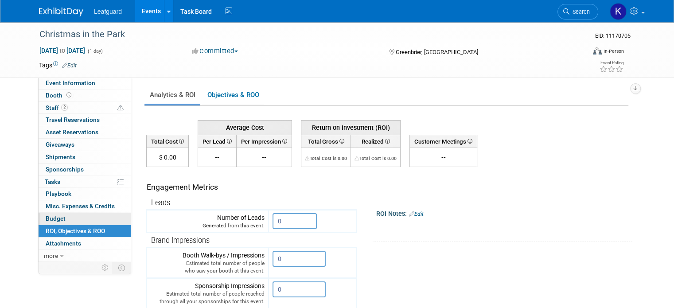
click at [109, 213] on link "Budget" at bounding box center [85, 219] width 92 height 12
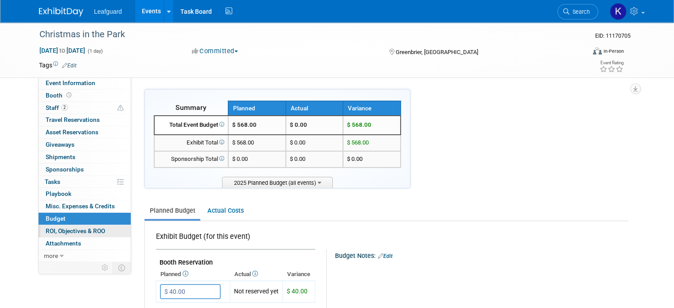
click at [105, 226] on link "0 ROI, Objectives & ROO 0" at bounding box center [85, 231] width 92 height 12
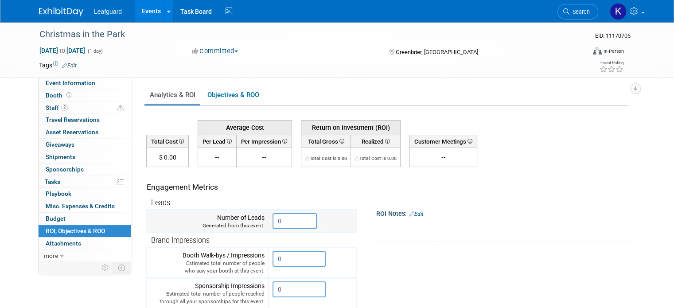
click at [282, 213] on input "0" at bounding box center [295, 221] width 44 height 16
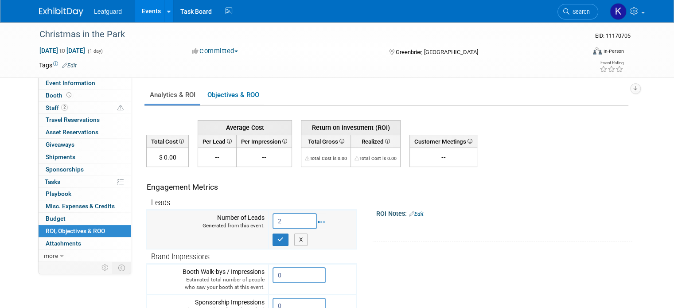
type input "2"
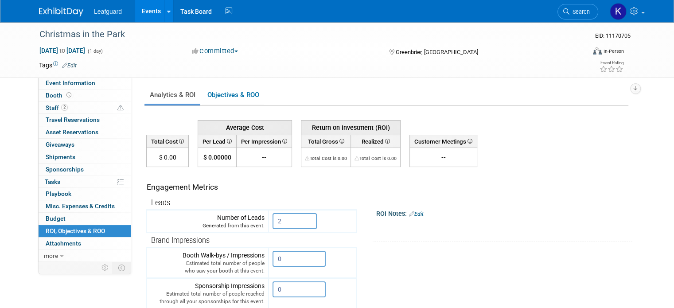
click at [143, 12] on link "Events" at bounding box center [151, 11] width 32 height 22
